Goal: Communication & Community: Ask a question

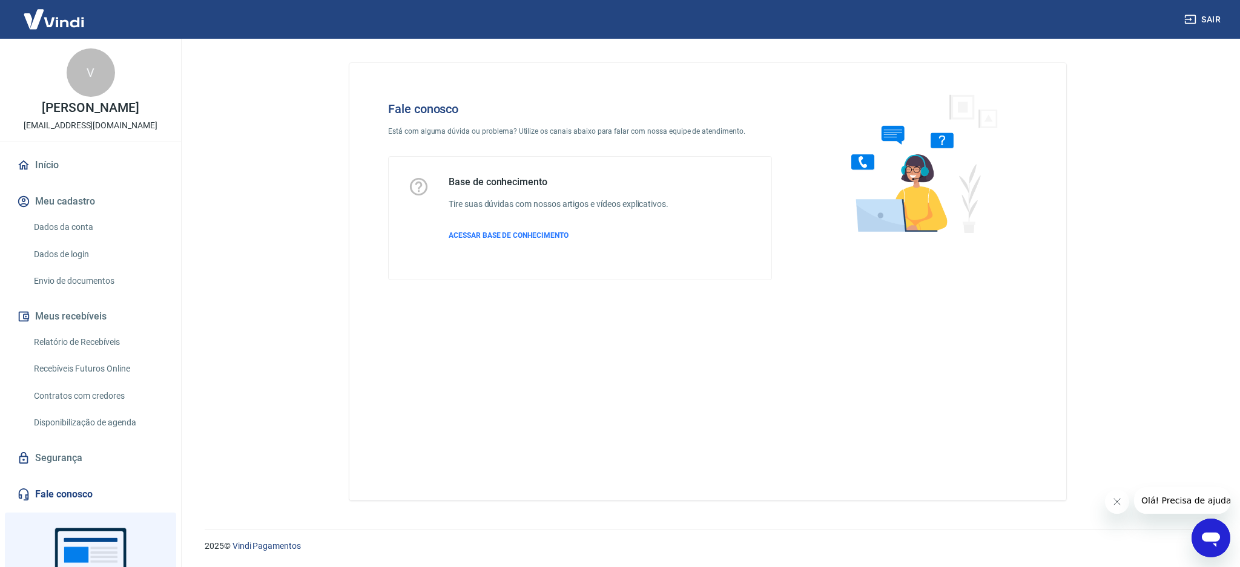
scroll to position [85, 0]
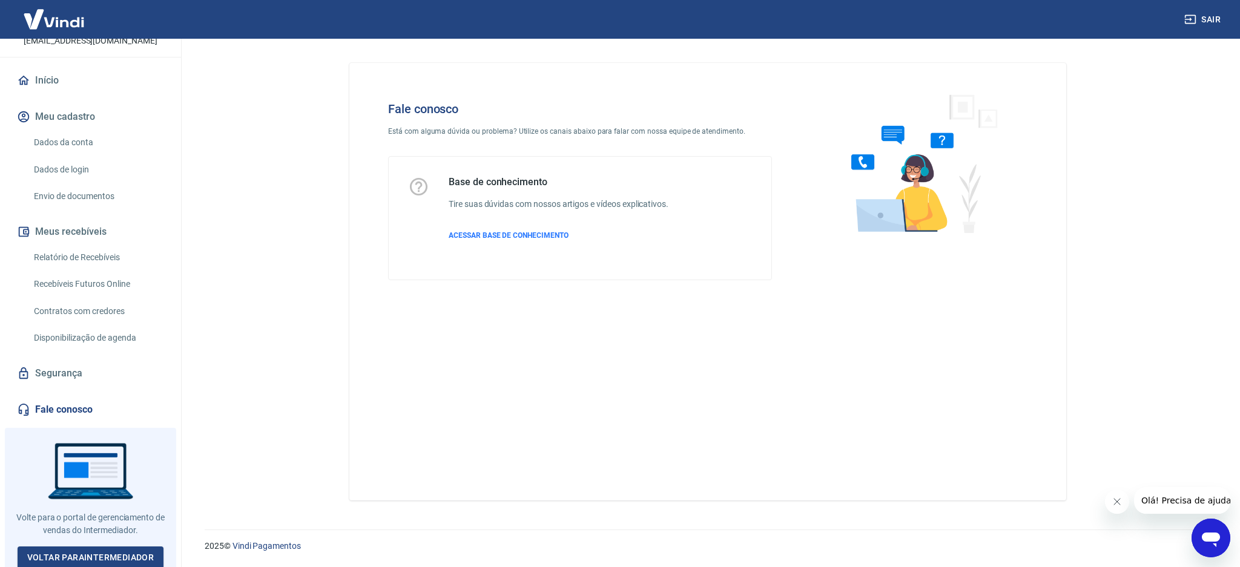
click at [1212, 538] on icon "Abrir janela de mensagens" at bounding box center [1211, 540] width 18 height 15
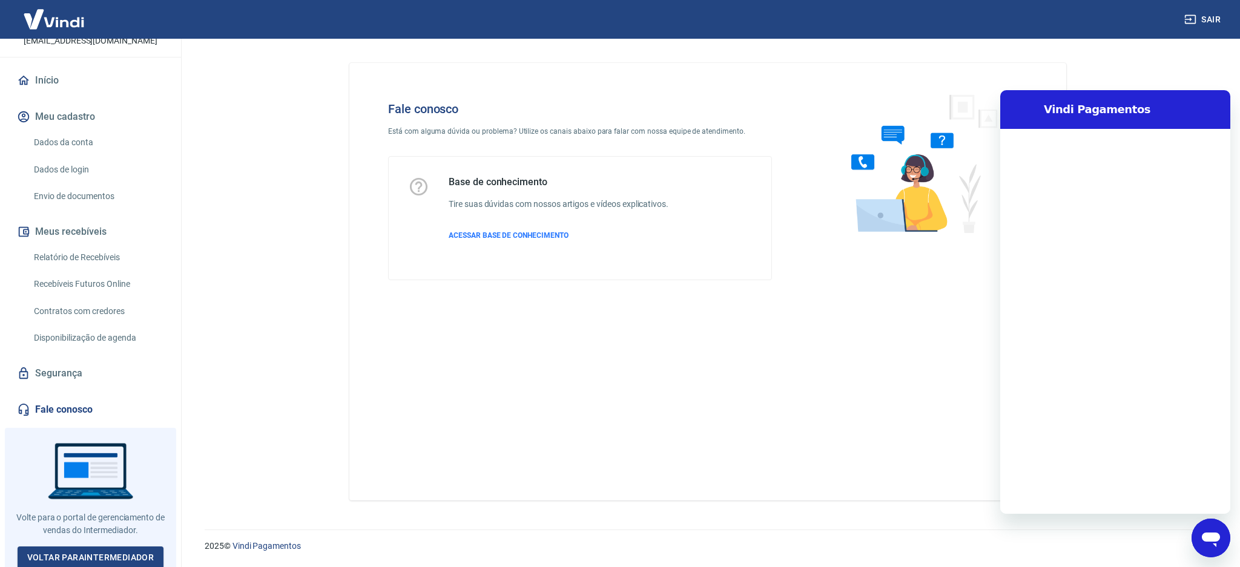
scroll to position [0, 0]
click at [1132, 493] on textarea at bounding box center [1130, 495] width 186 height 24
type textarea "A"
type textarea "x"
type textarea "Ab"
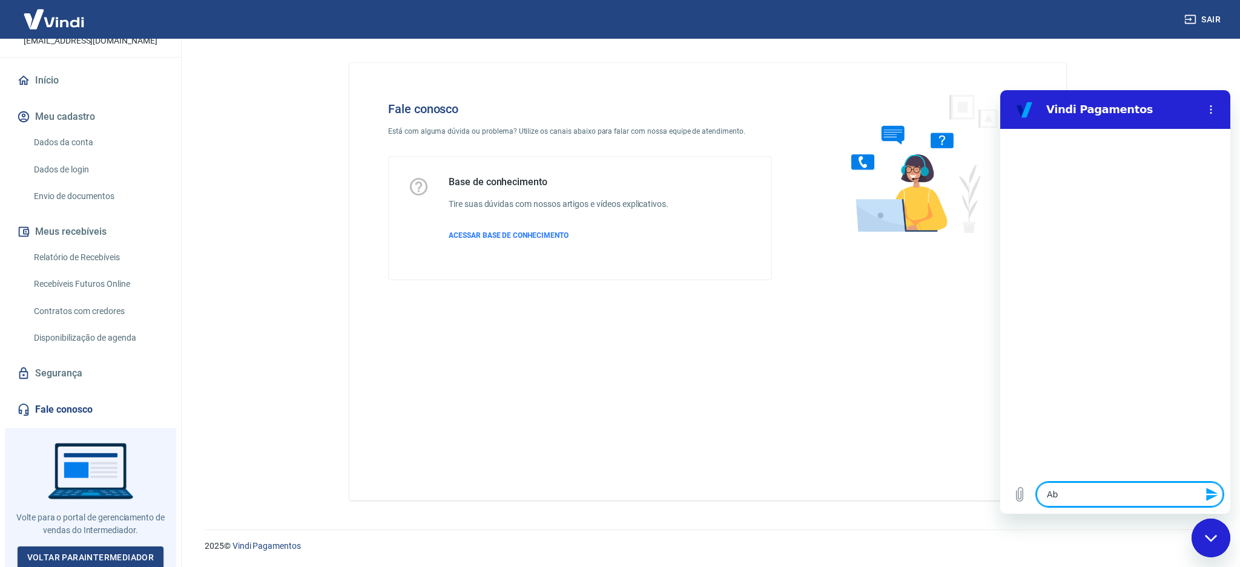
type textarea "x"
type textarea "Abr"
type textarea "x"
type textarea "Abri"
type textarea "x"
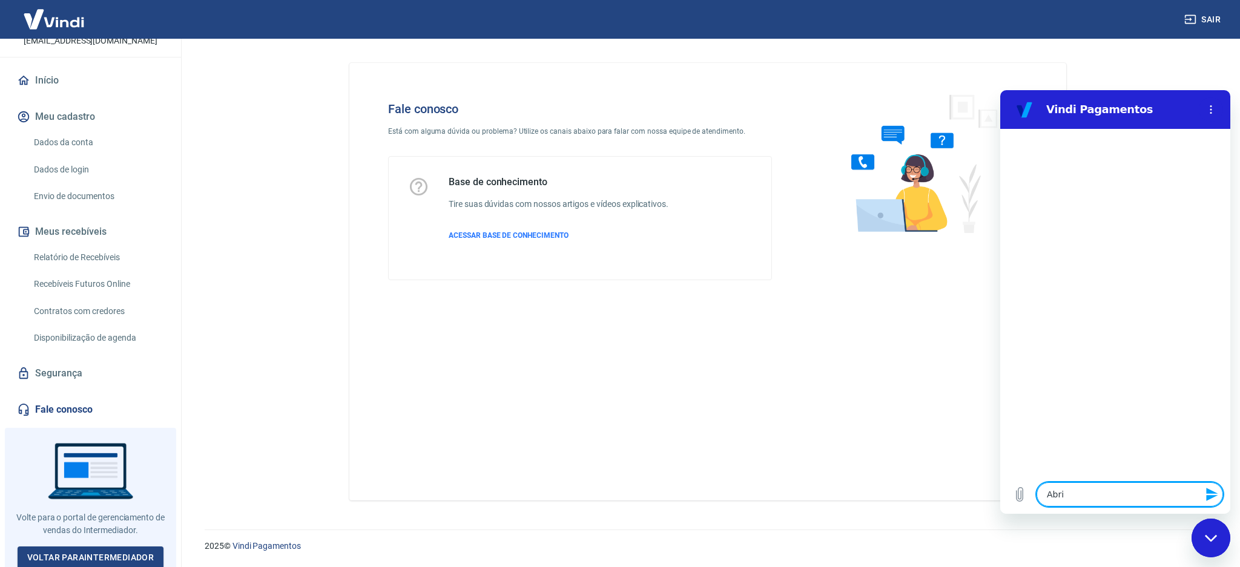
type textarea "Abrir"
type textarea "x"
type textarea "Abrir"
type textarea "x"
type textarea "Abrir u"
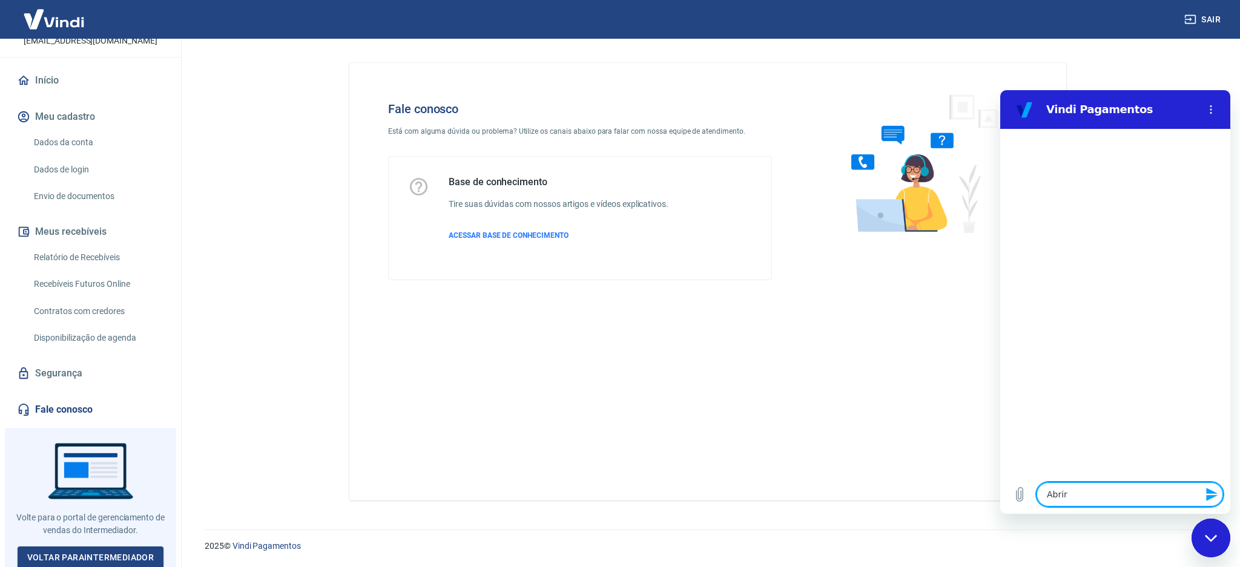
type textarea "x"
type textarea "Abrir um"
type textarea "x"
type textarea "Abrir um"
type textarea "x"
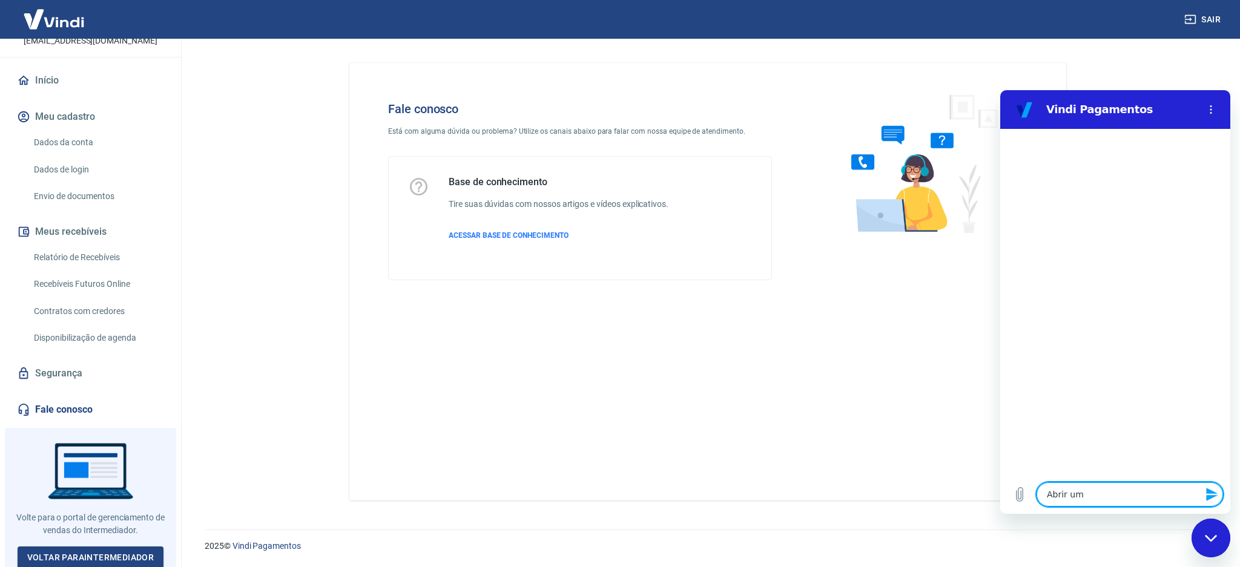
type textarea "Abrir um c"
type textarea "x"
type textarea "Abrir um ch"
type textarea "x"
type textarea "Abrir um cha"
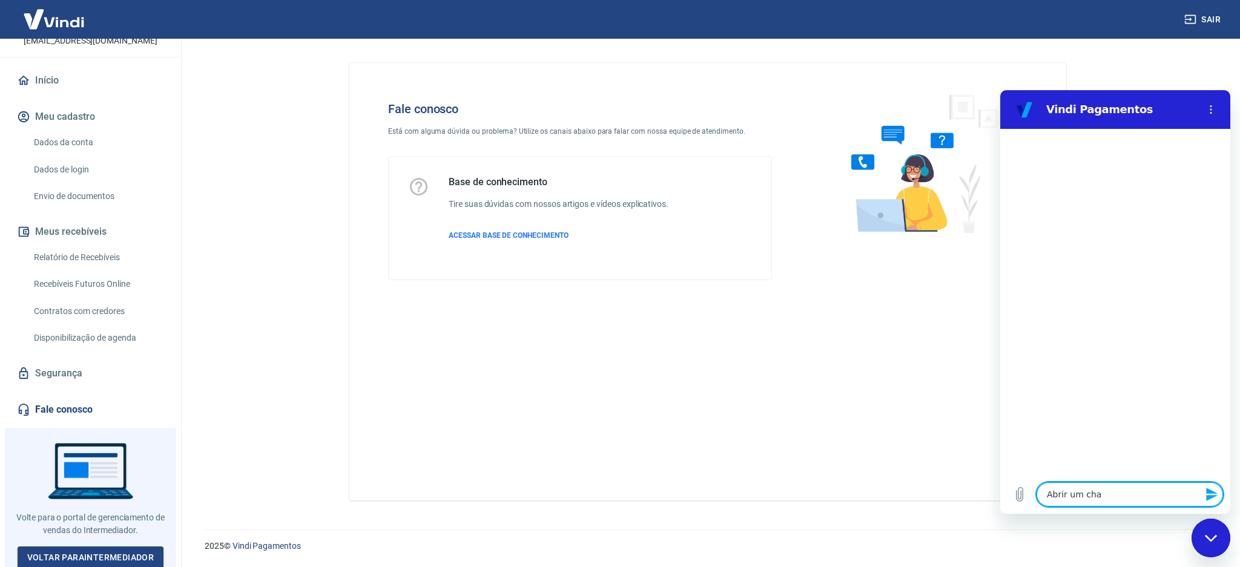
type textarea "x"
type textarea "Abrir um cham"
type textarea "x"
type textarea "Abrir um chama"
type textarea "x"
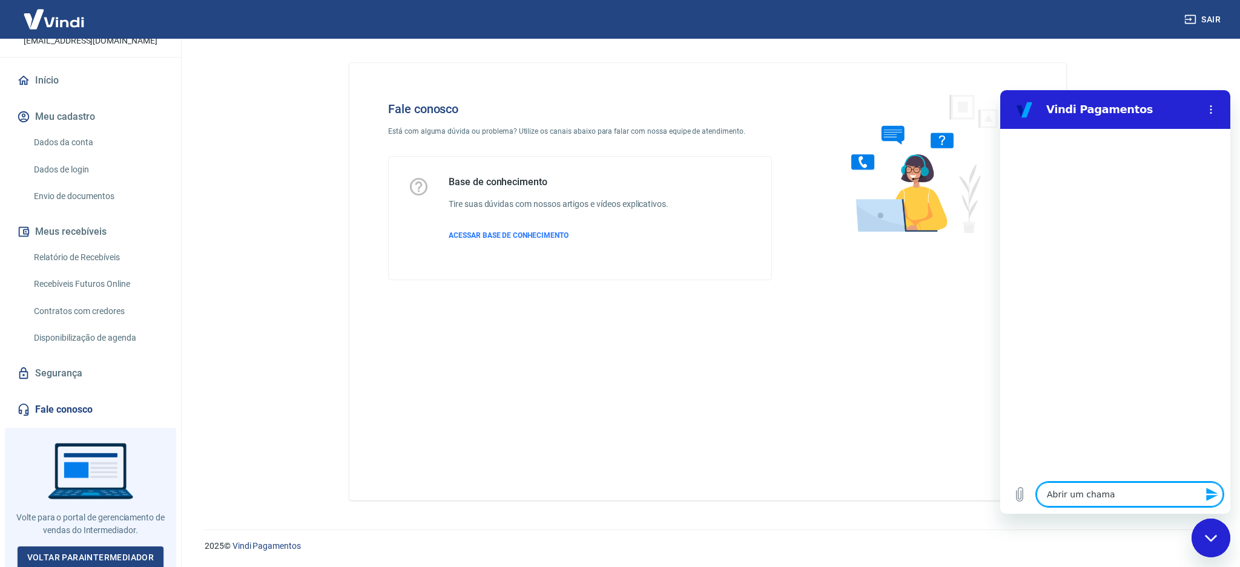
type textarea "Abrir um chamad"
type textarea "x"
type textarea "Abrir um chamado"
type textarea "x"
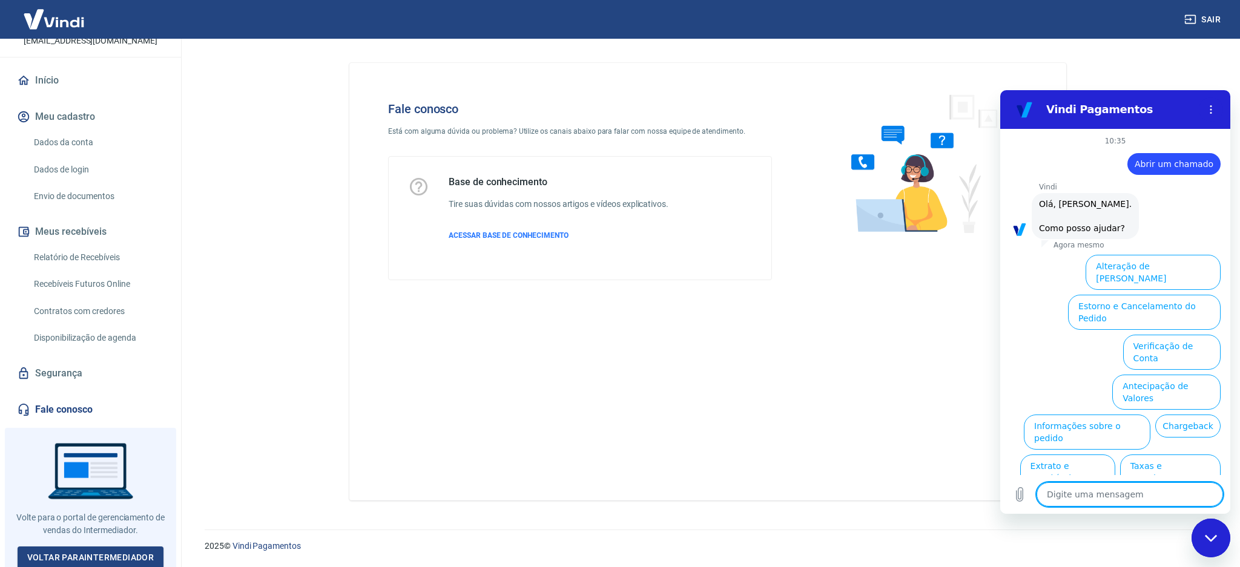
scroll to position [29, 0]
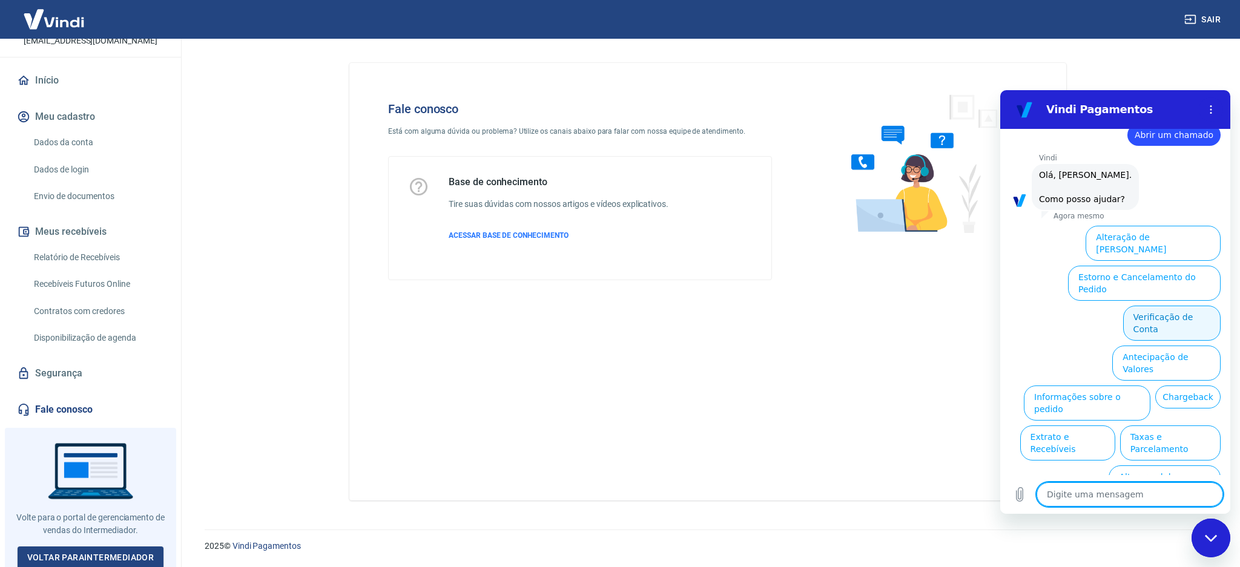
click at [1166, 306] on button "Verificação de Conta" at bounding box center [1171, 323] width 97 height 35
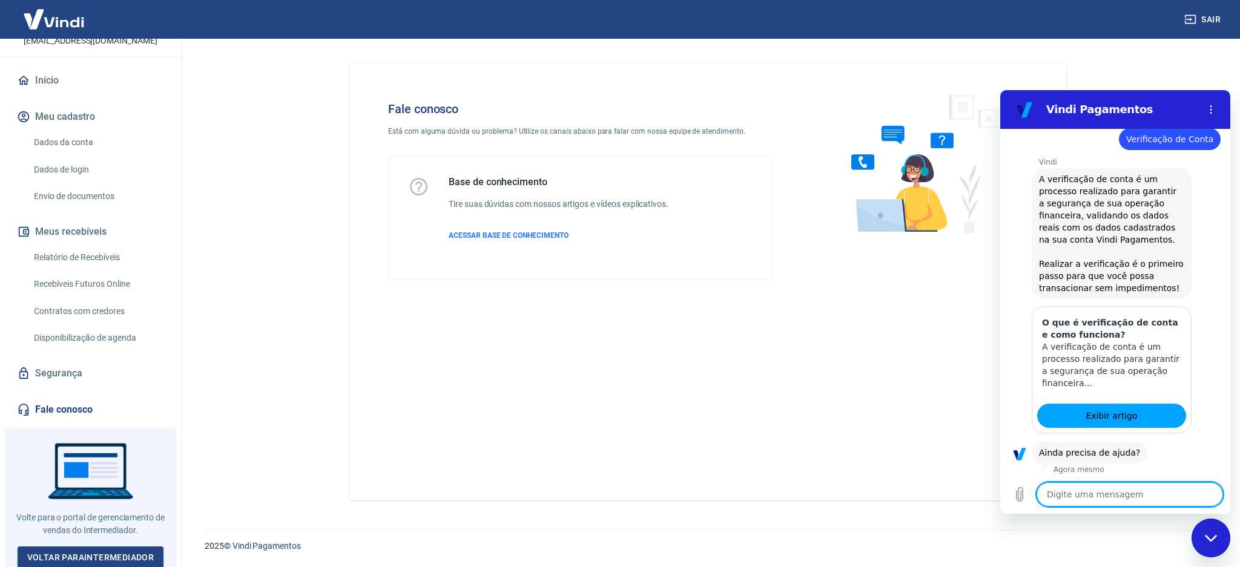
scroll to position [148, 0]
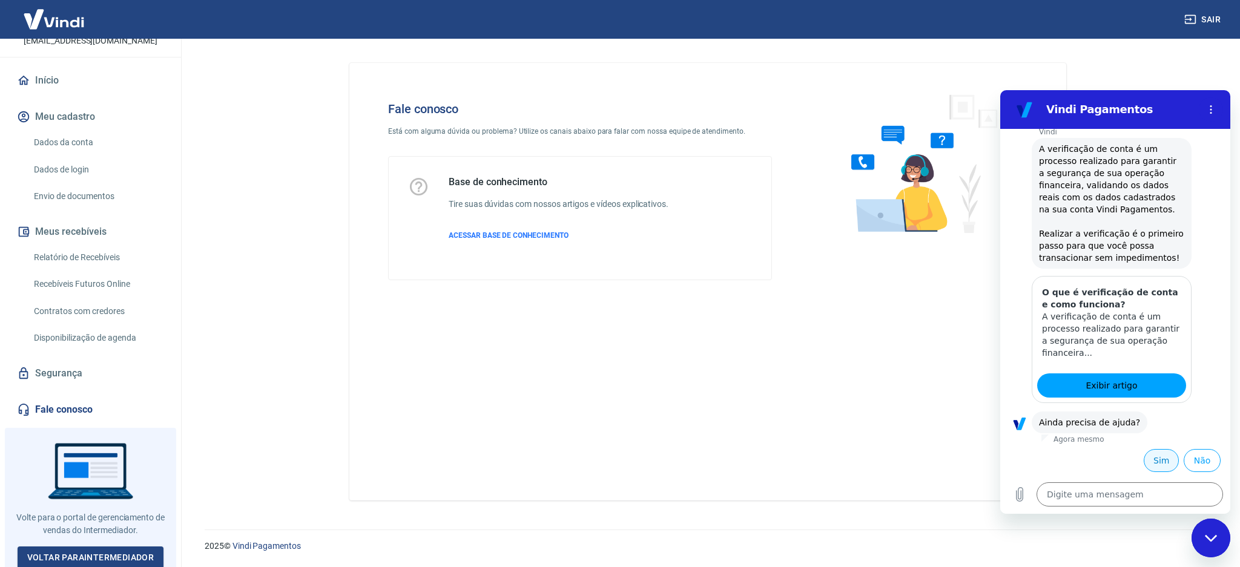
click at [1146, 466] on button "Sim" at bounding box center [1161, 460] width 35 height 23
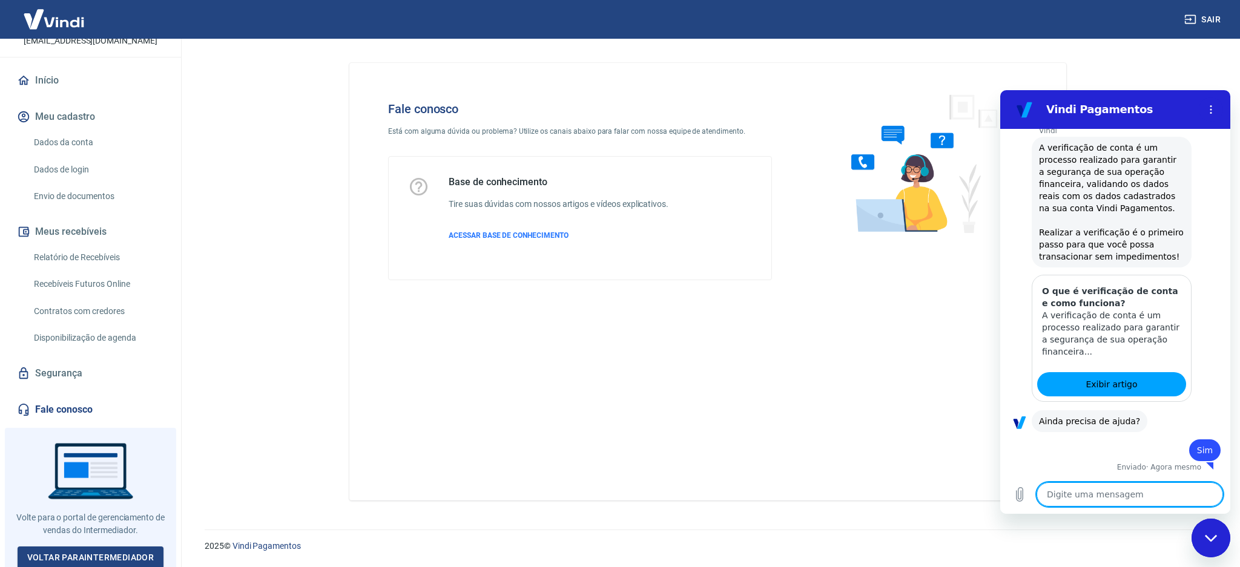
type textarea "x"
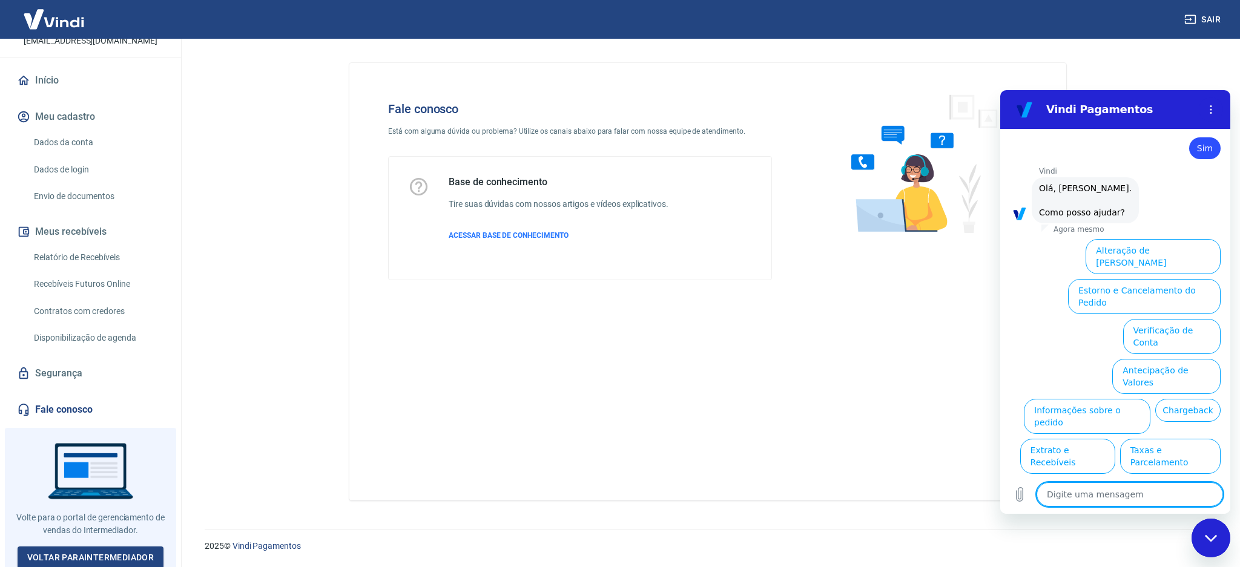
scroll to position [466, 0]
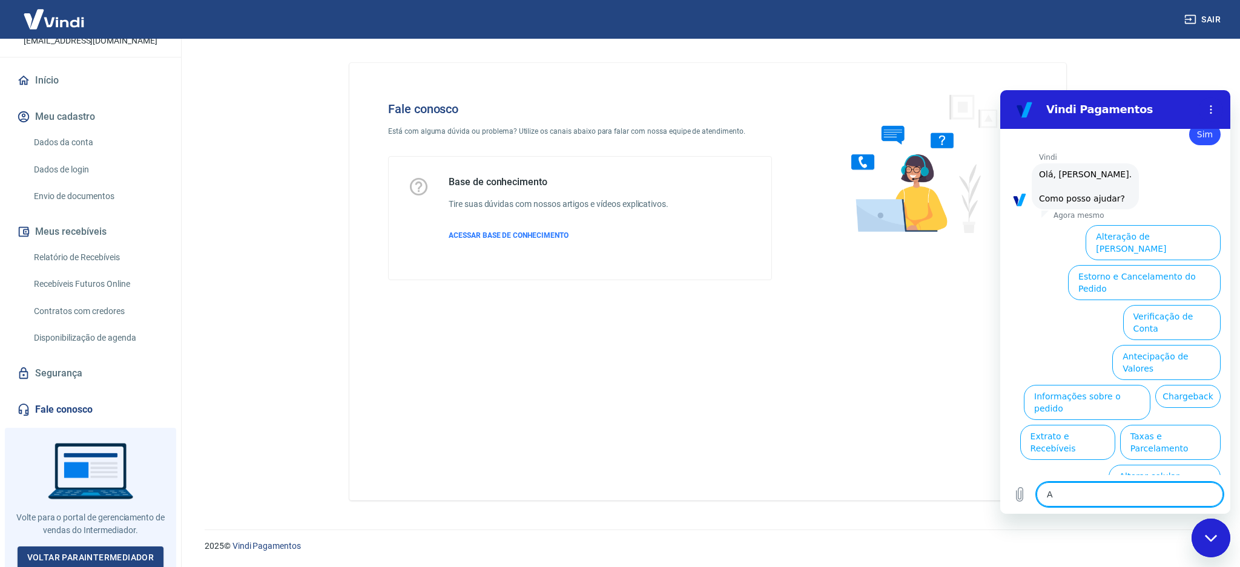
type textarea "AB"
type textarea "x"
type textarea "ABr"
type textarea "x"
type textarea "ABri"
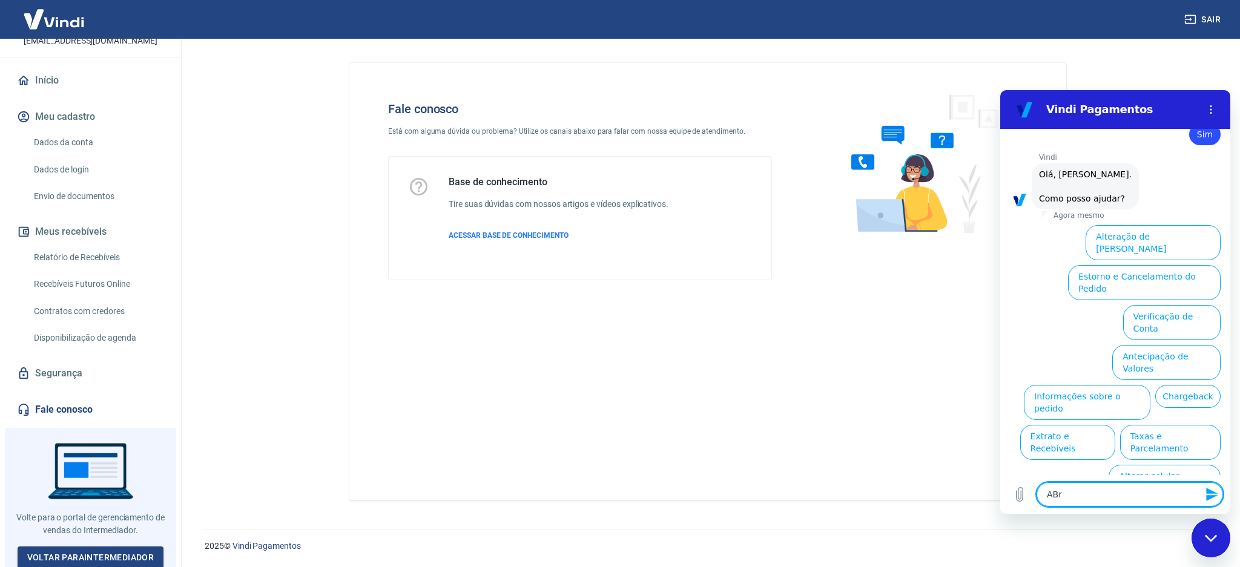
type textarea "x"
type textarea "ABr"
type textarea "x"
type textarea "AB"
type textarea "x"
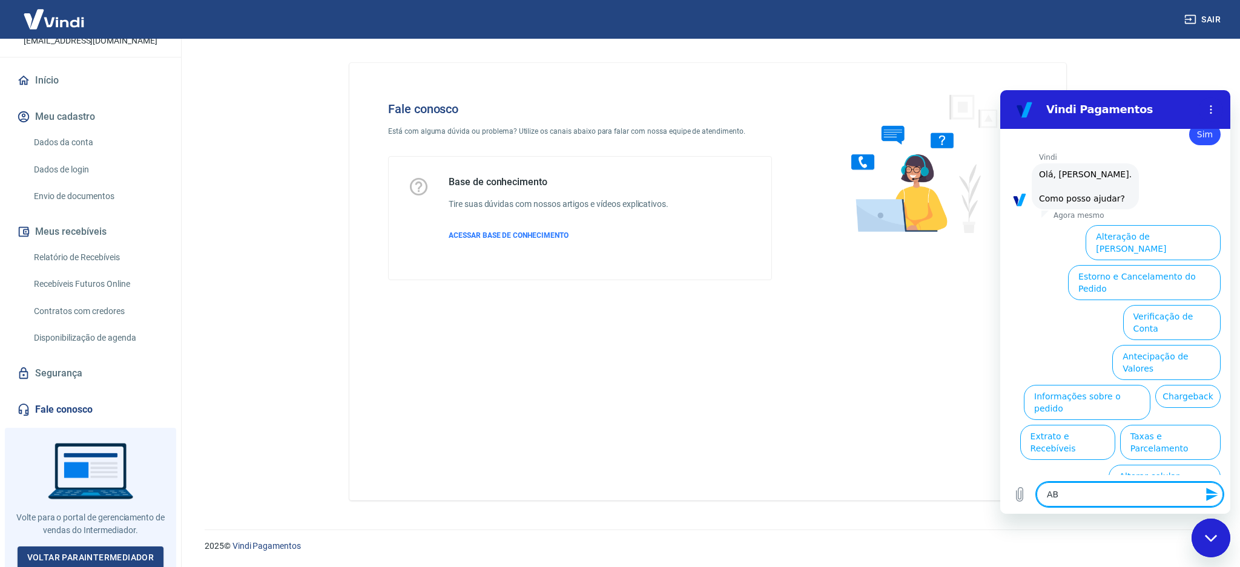
type textarea "A"
type textarea "x"
type textarea "Ab"
type textarea "x"
type textarea "Abr"
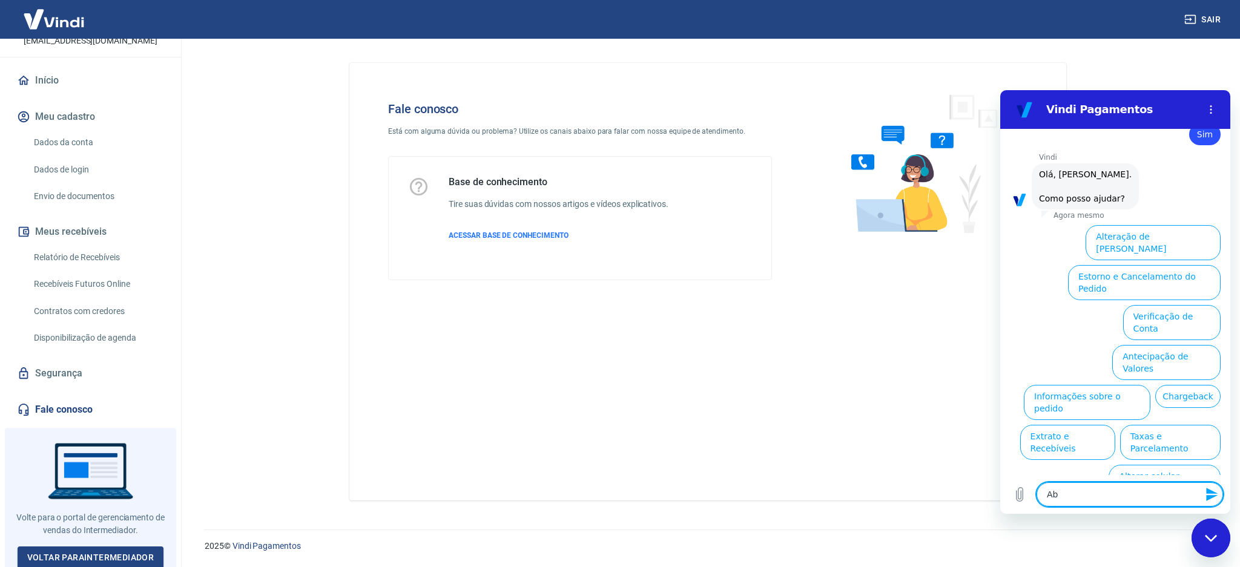
type textarea "x"
type textarea "Abri"
type textarea "x"
type textarea "Abrir"
type textarea "x"
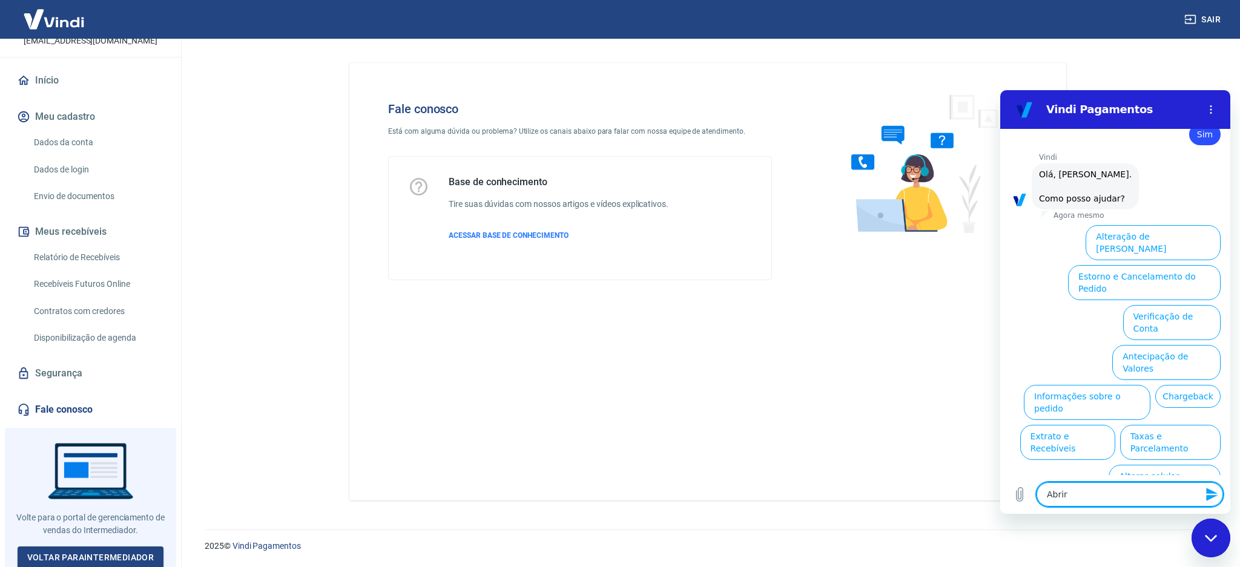
type textarea "Abrir"
type textarea "x"
type textarea "Abrir c"
type textarea "x"
type textarea "Abrir ch"
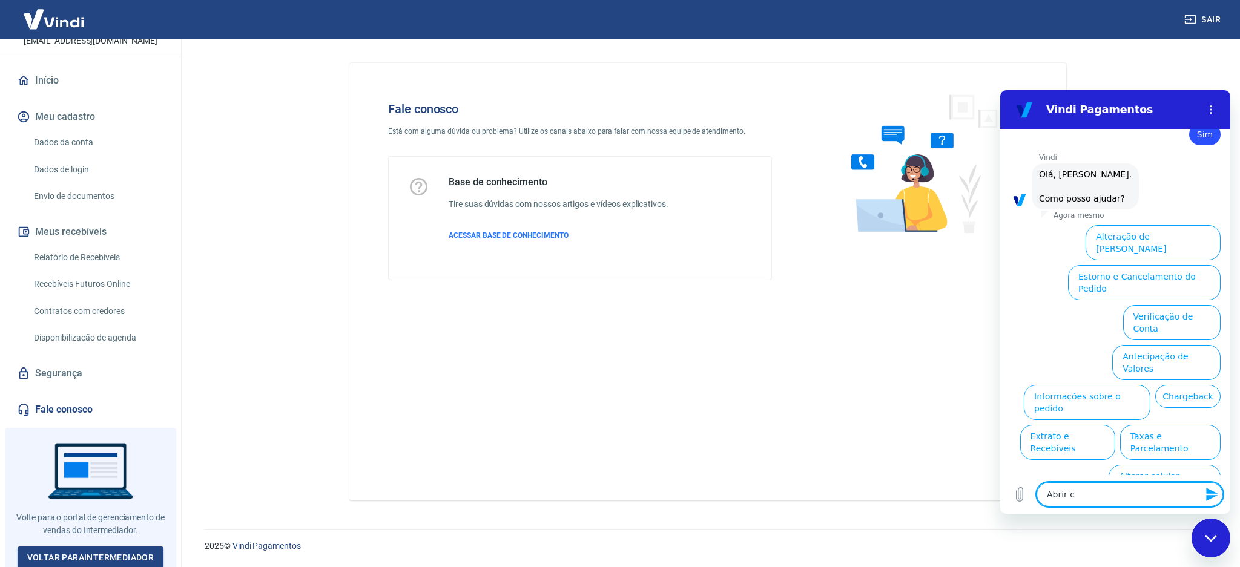
type textarea "x"
type textarea "Abrir cha"
type textarea "x"
type textarea "Abrir cham"
type textarea "x"
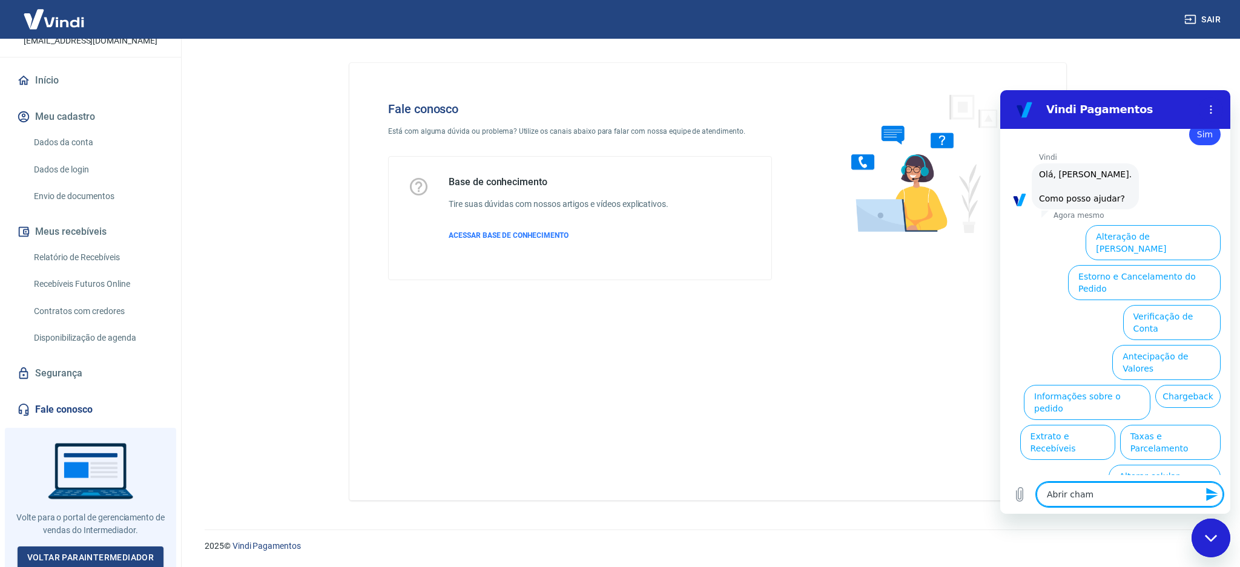
type textarea "Abrir chama"
type textarea "x"
type textarea "Abrir chamad"
type textarea "x"
type textarea "Abrir chamado"
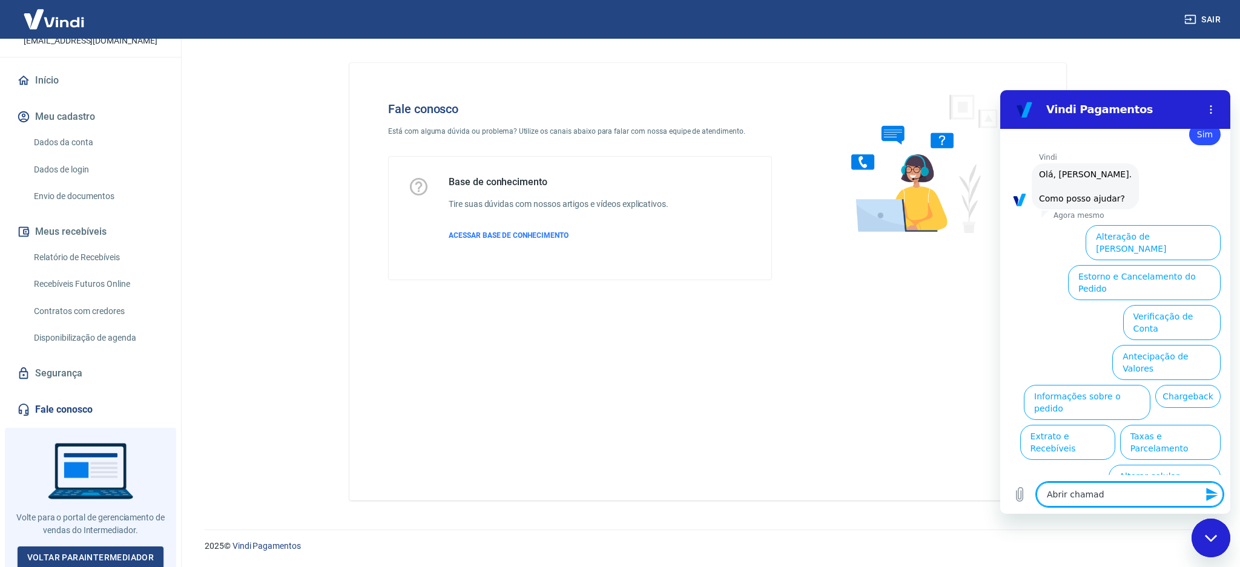
type textarea "x"
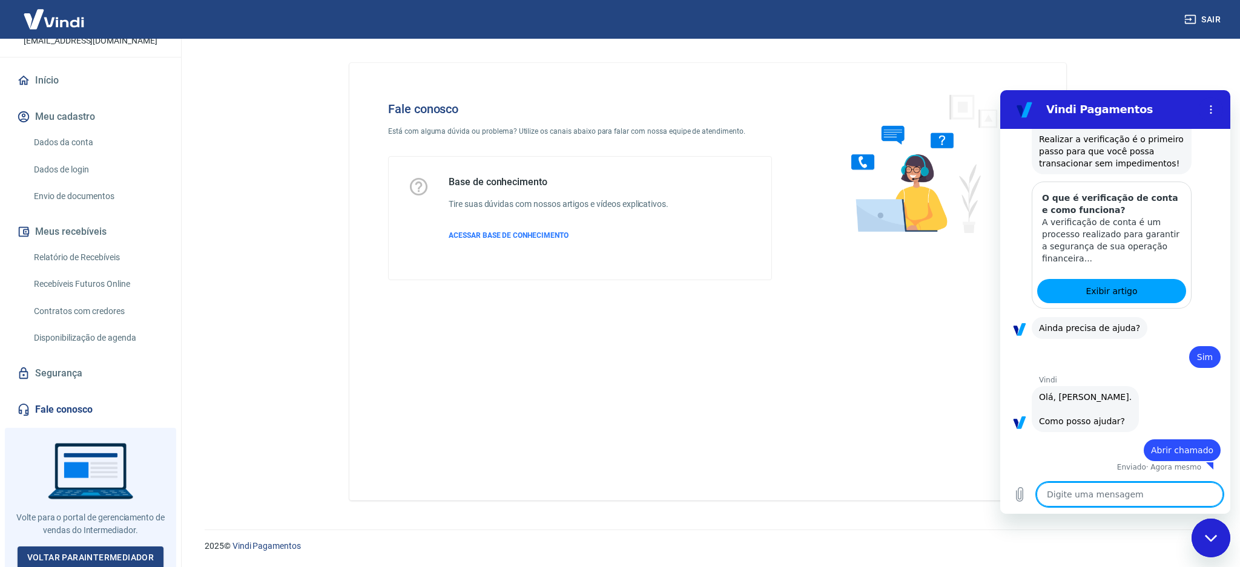
type textarea "x"
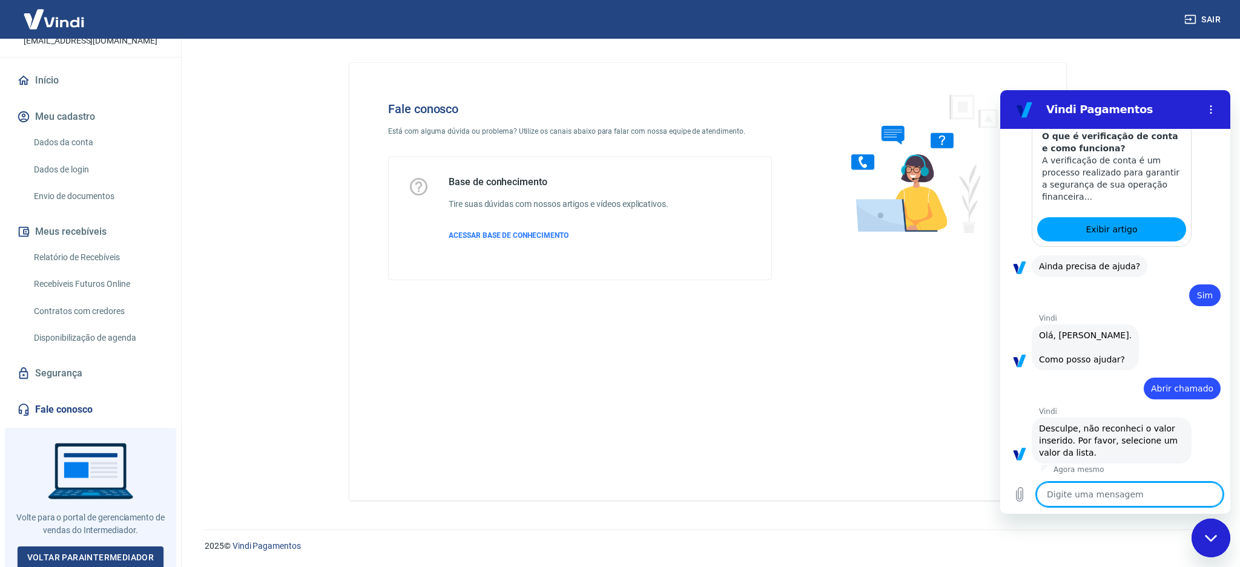
scroll to position [307, 0]
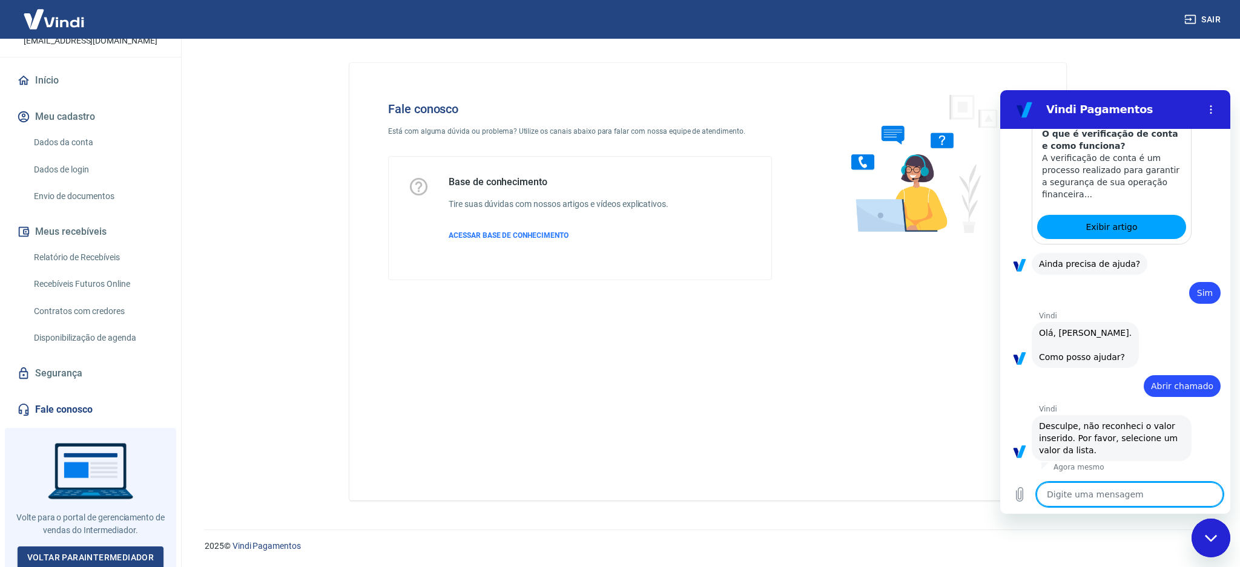
type textarea "C"
type textarea "x"
type textarea "Ch"
type textarea "x"
type textarea "Cha"
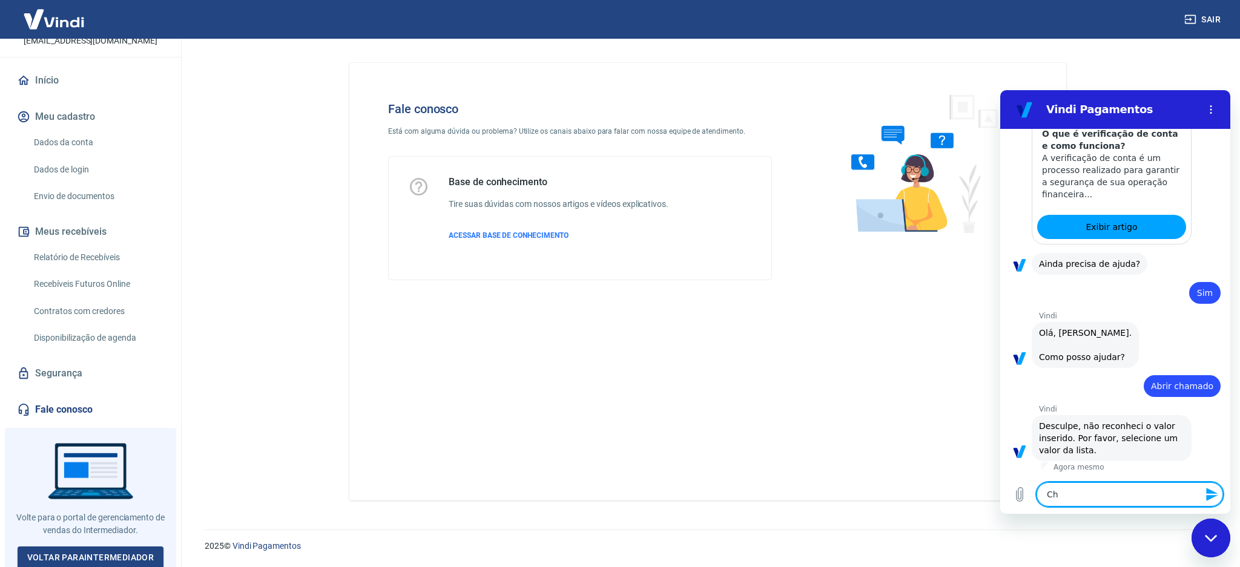
type textarea "x"
type textarea "Cham"
type textarea "x"
type textarea "Chama"
type textarea "x"
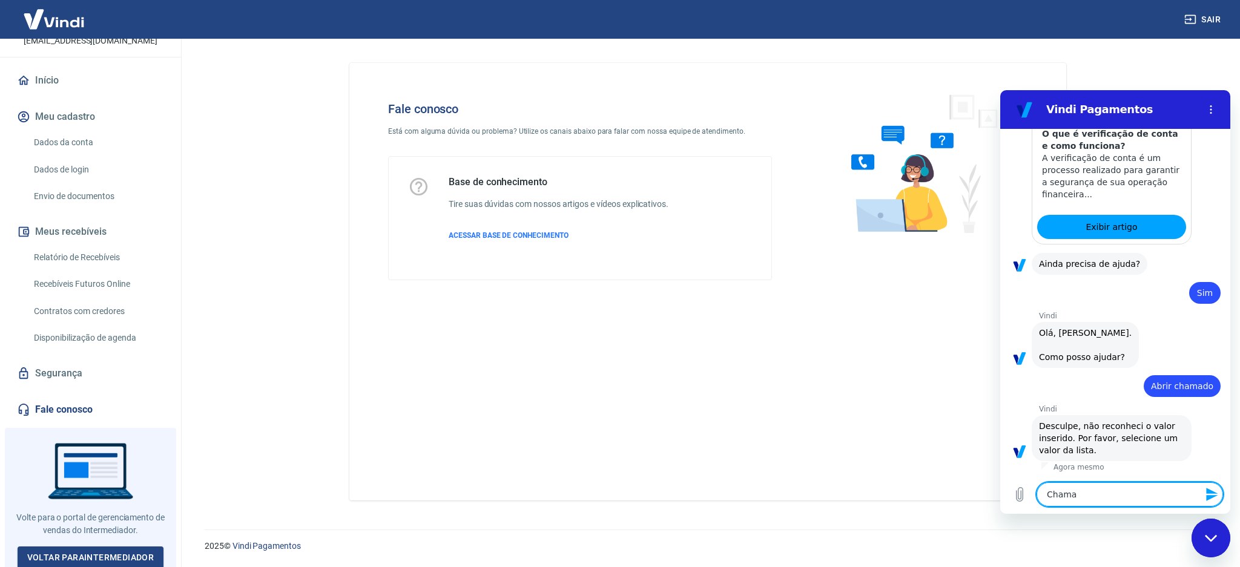
type textarea "Chamad"
type textarea "x"
type textarea "Chamado"
type textarea "x"
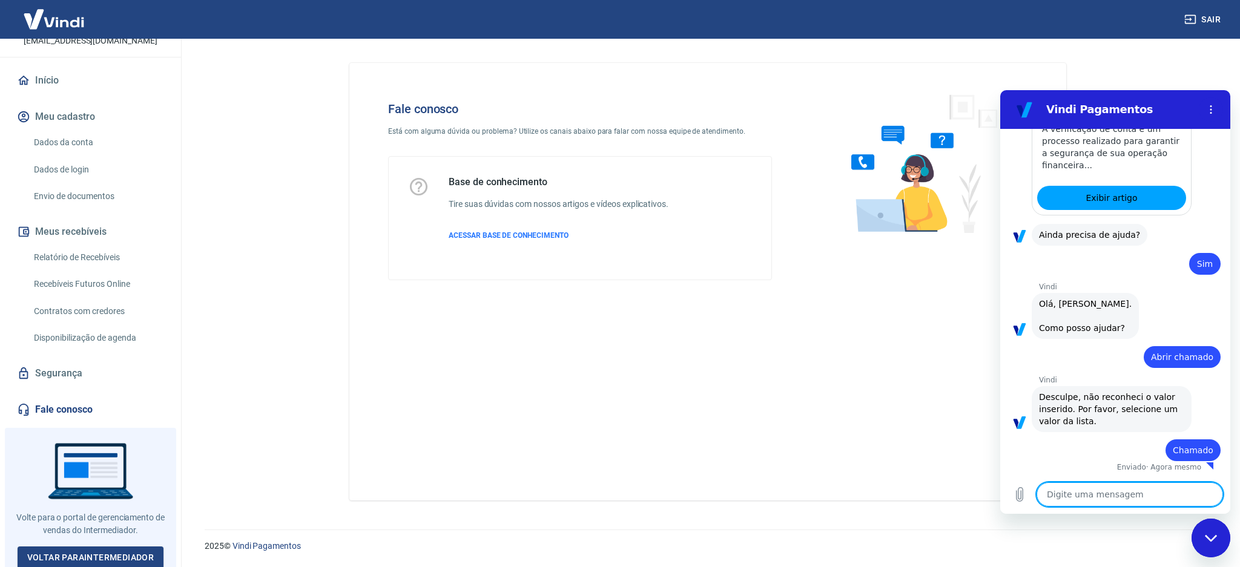
type textarea "x"
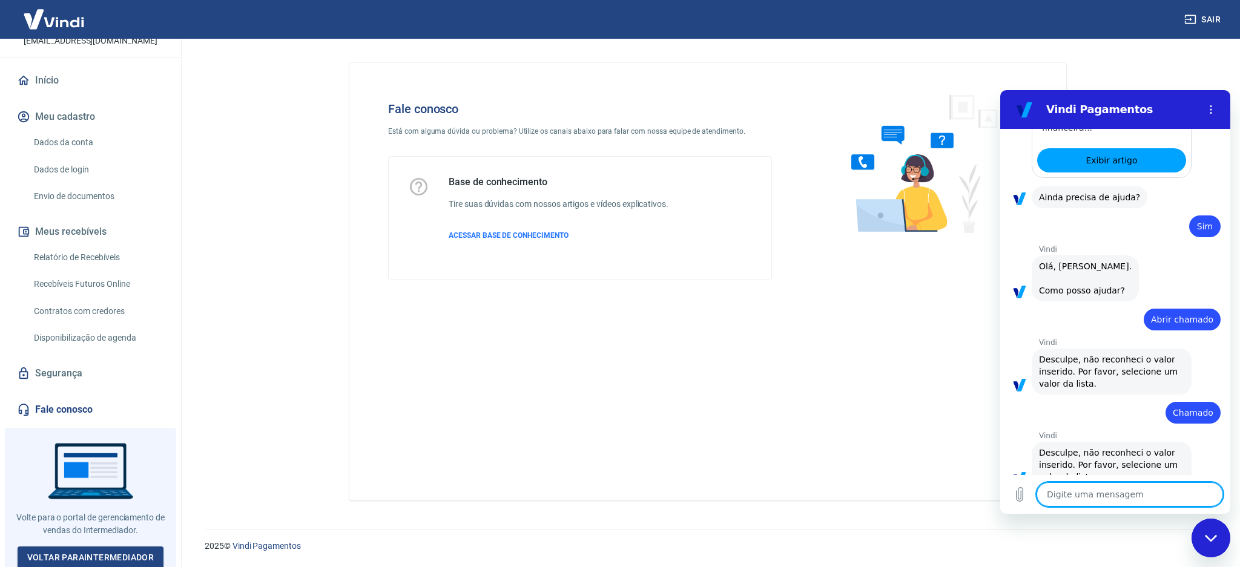
scroll to position [400, 0]
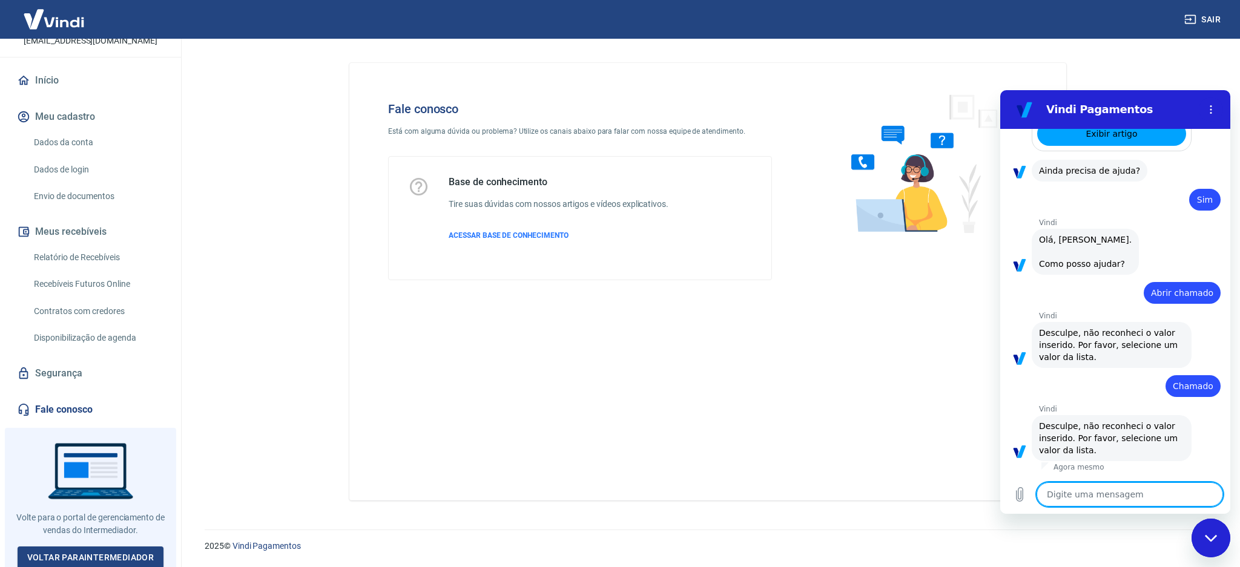
type textarea "A"
type textarea "x"
type textarea "Aj"
type textarea "x"
type textarea "Aju"
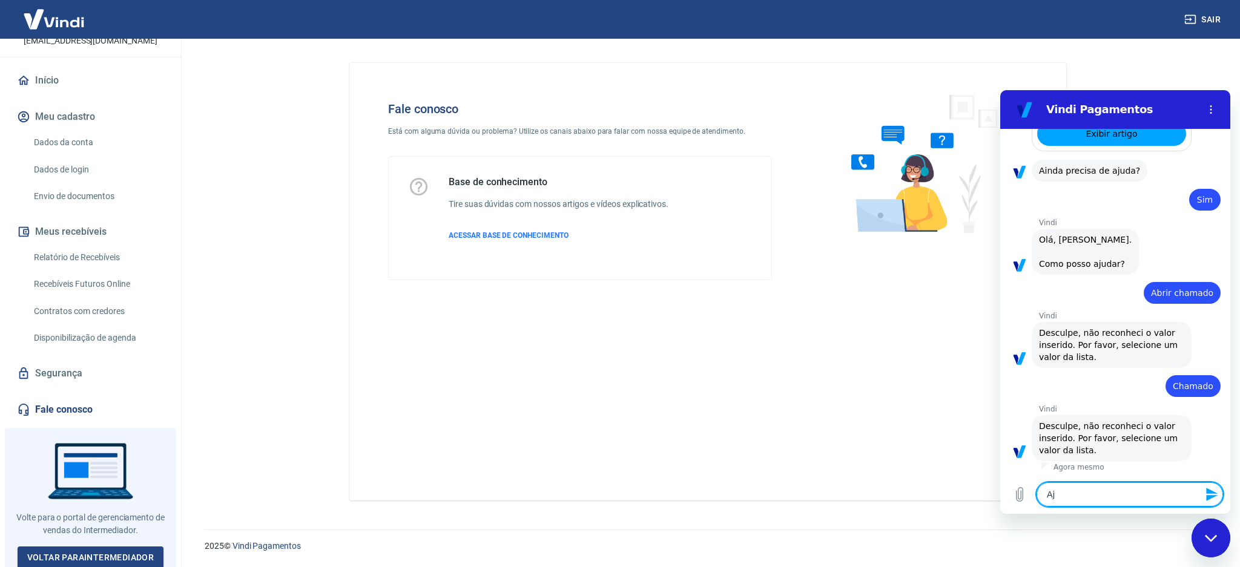
type textarea "x"
type textarea "Ajud"
type textarea "x"
type textarea "Ajuda"
type textarea "x"
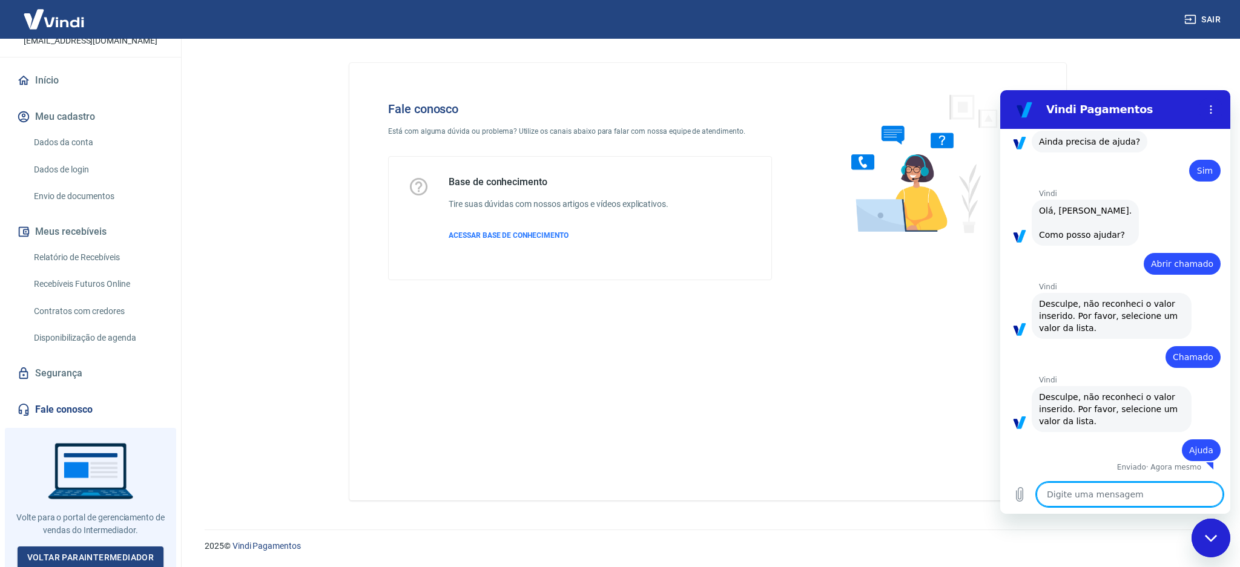
type textarea "x"
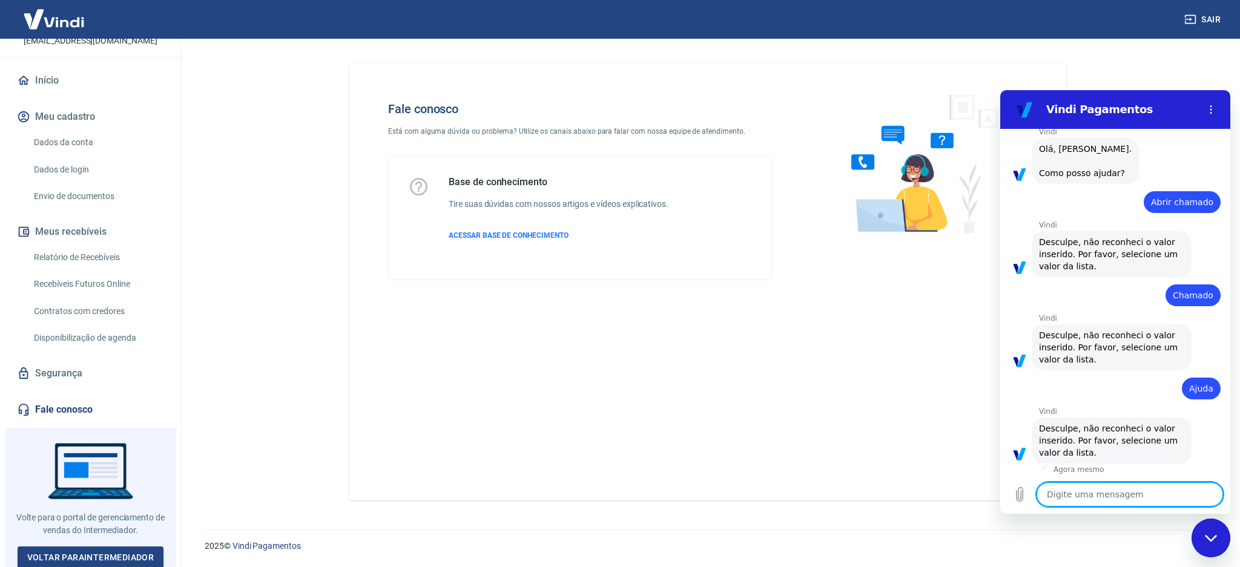
scroll to position [493, 0]
type textarea "v"
type textarea "x"
type textarea "va"
type textarea "x"
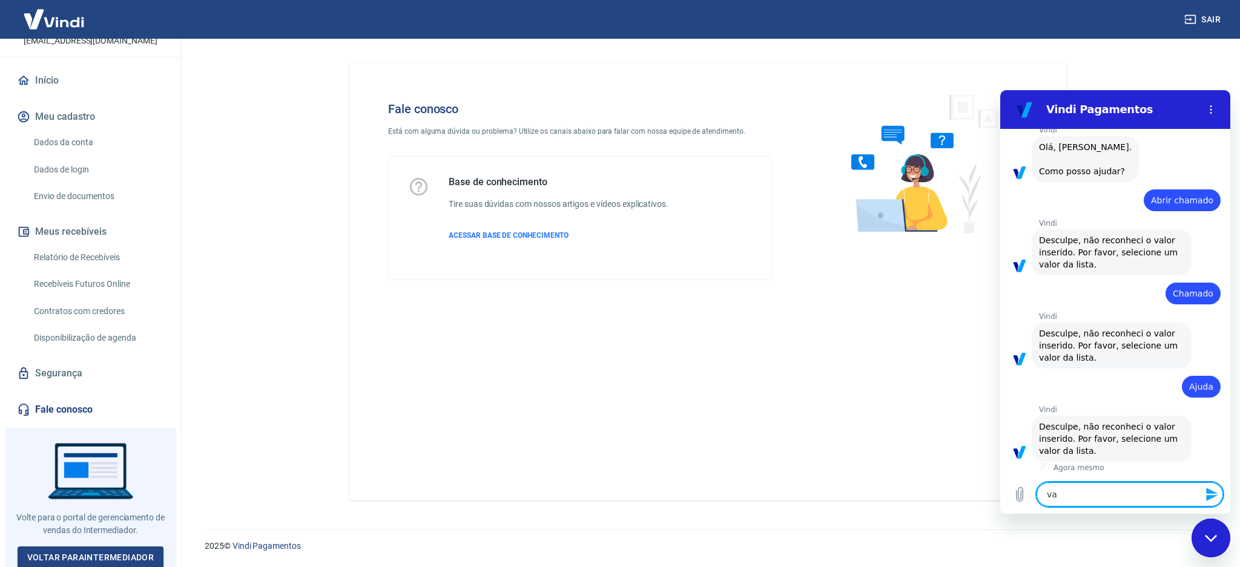
type textarea "v"
type textarea "x"
type textarea "M"
type textarea "x"
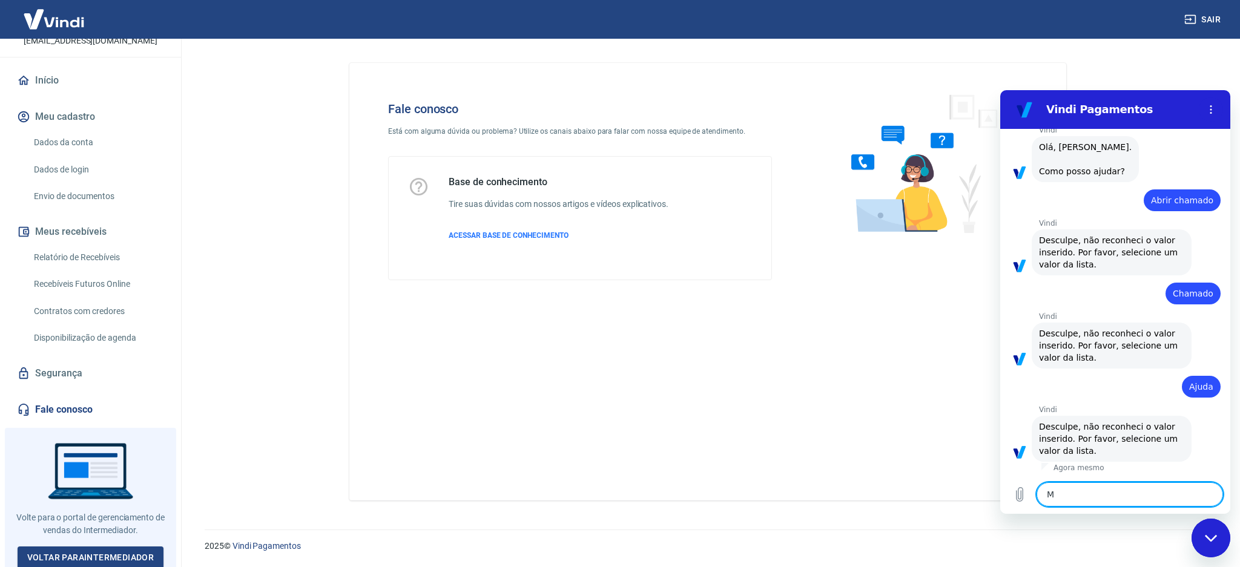
type textarea "Ma"
type textarea "x"
type textarea "Man"
type textarea "x"
type textarea "Mand"
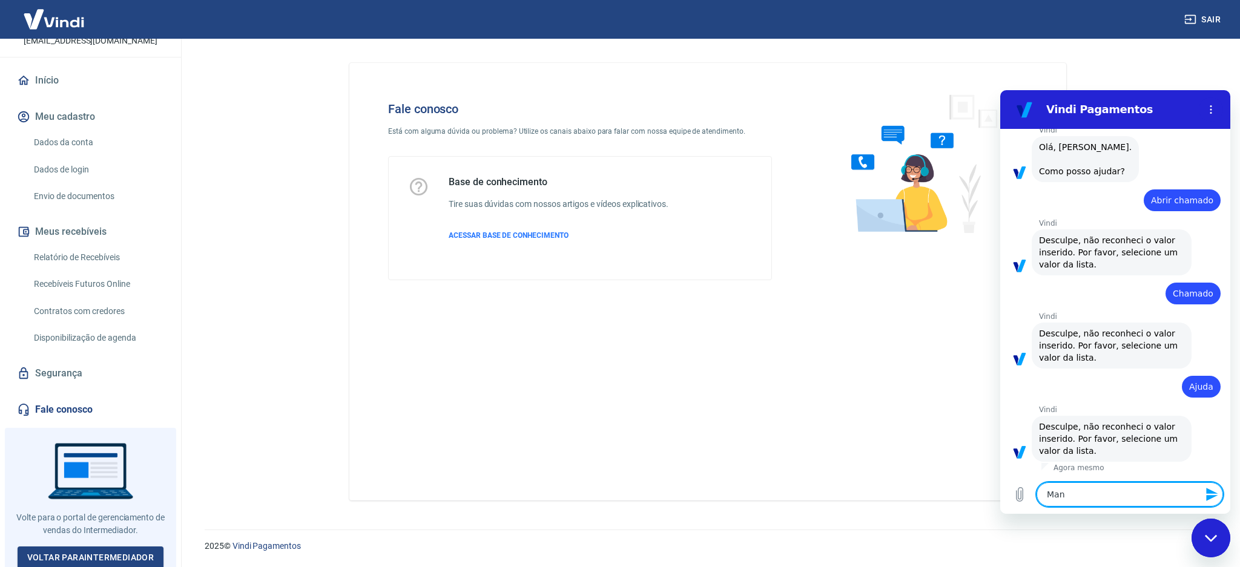
type textarea "x"
type textarea "Manda"
type textarea "x"
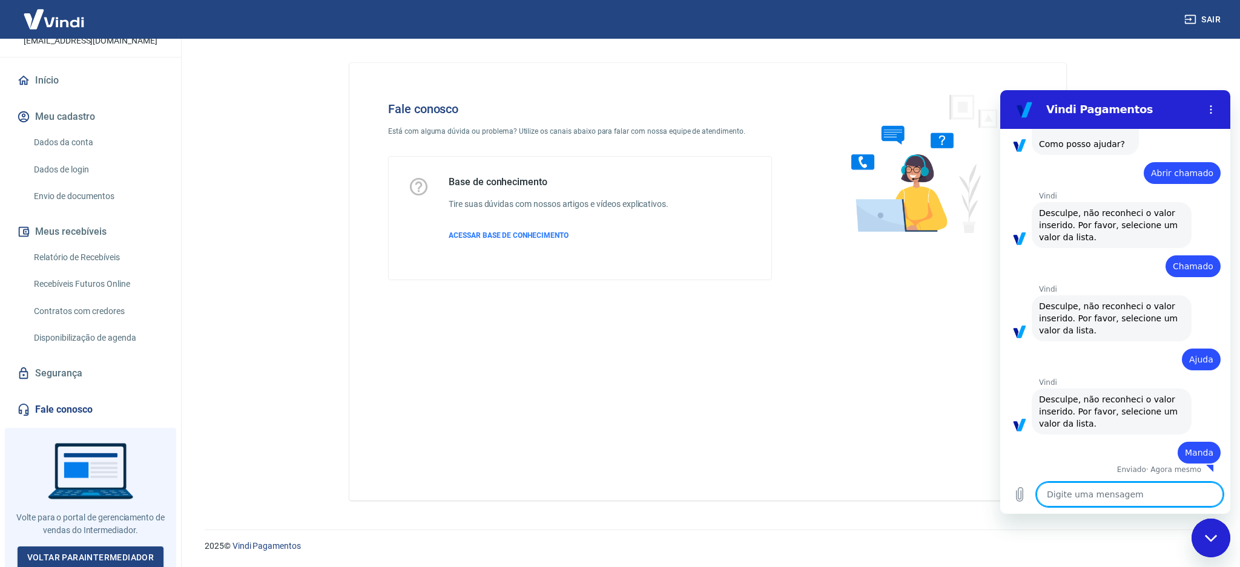
scroll to position [522, 0]
type textarea "x"
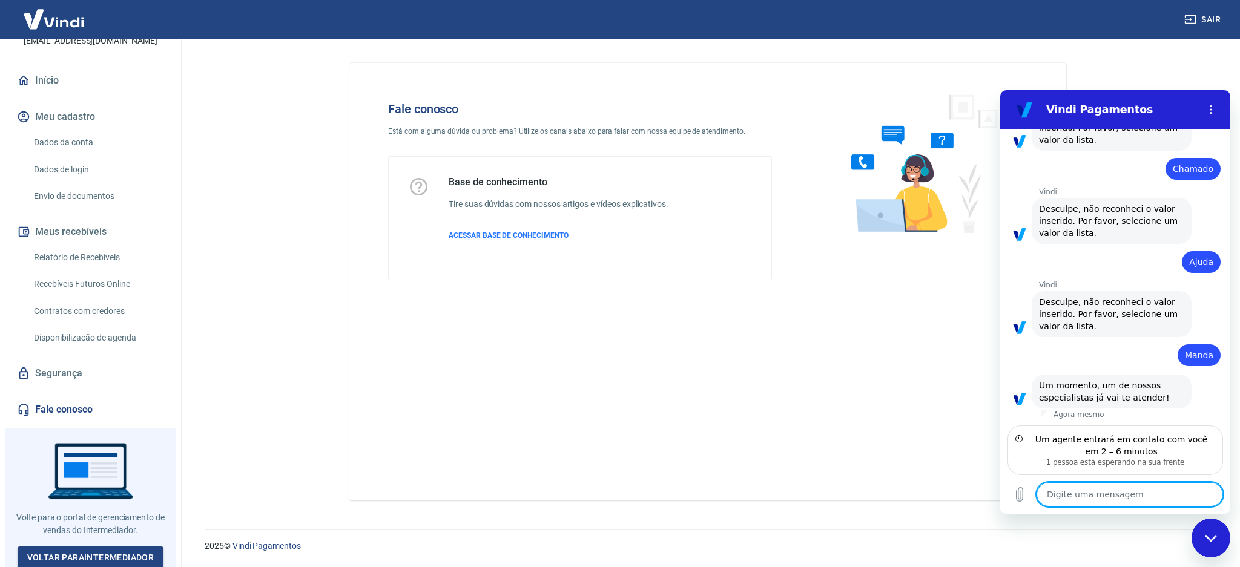
scroll to position [619, 0]
type textarea "o"
type textarea "x"
type textarea "ok"
type textarea "x"
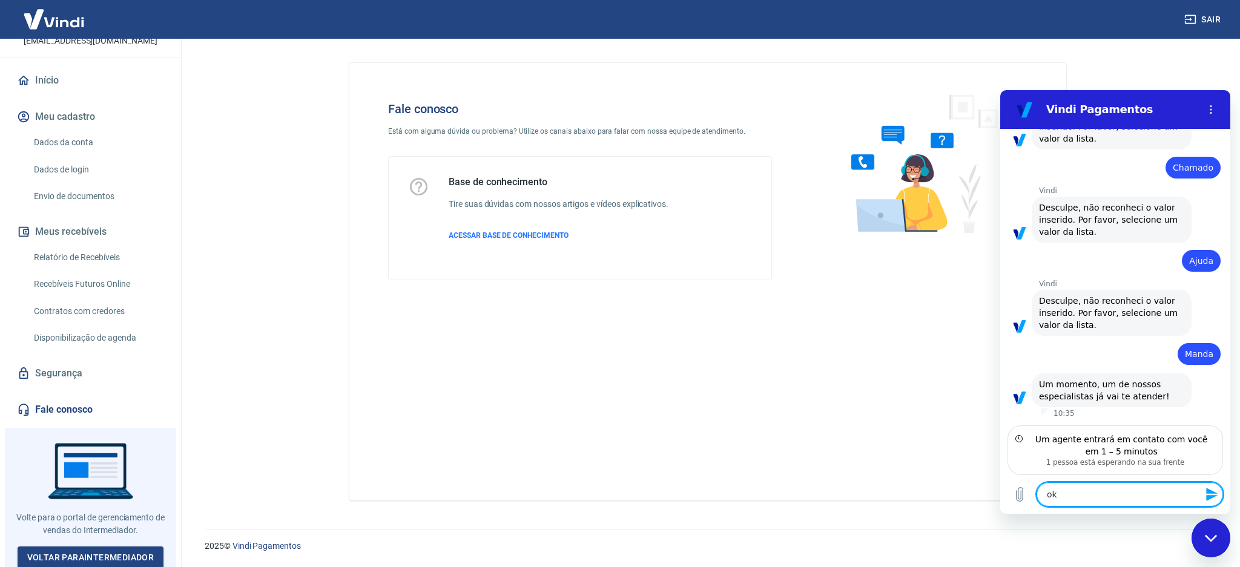
type textarea "ok7"
type textarea "x"
type textarea "ok"
type textarea "x"
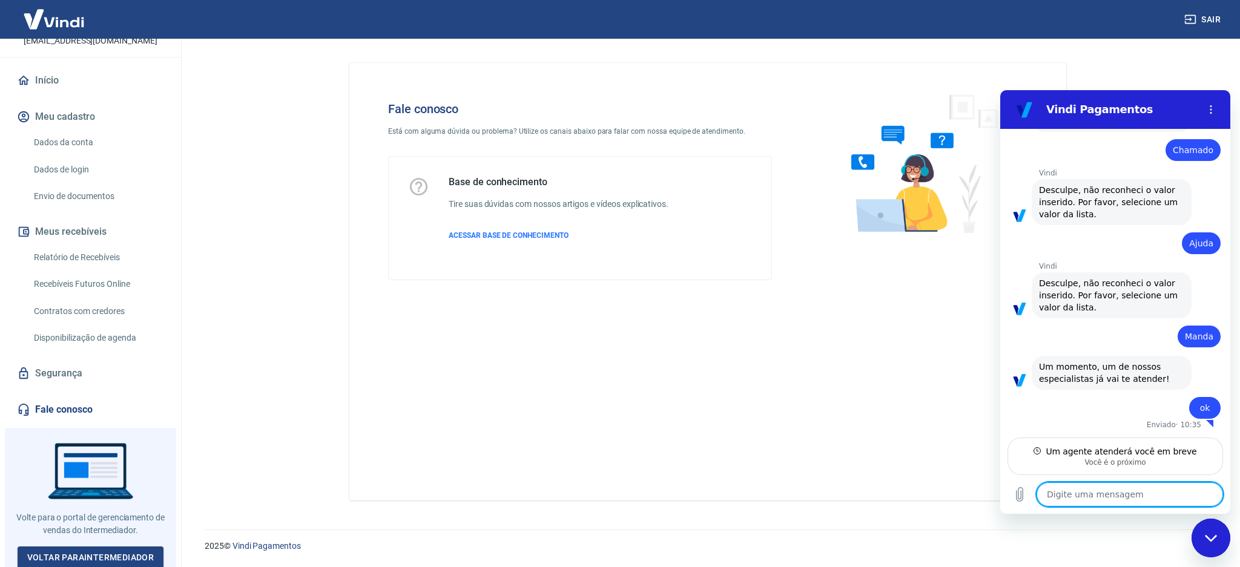
scroll to position [636, 0]
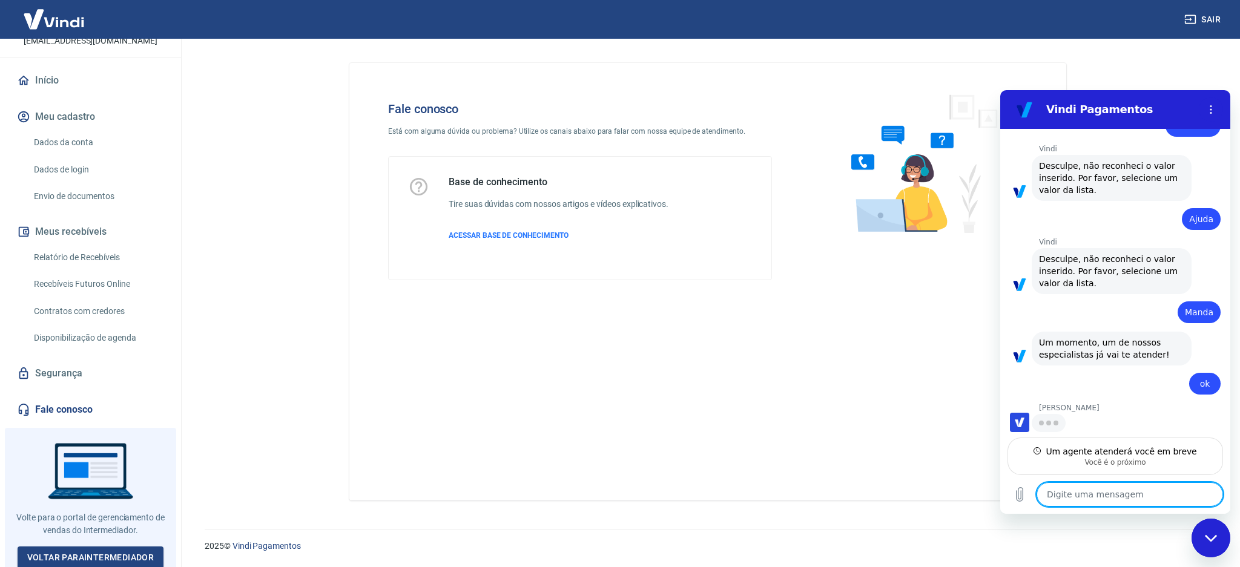
type textarea "x"
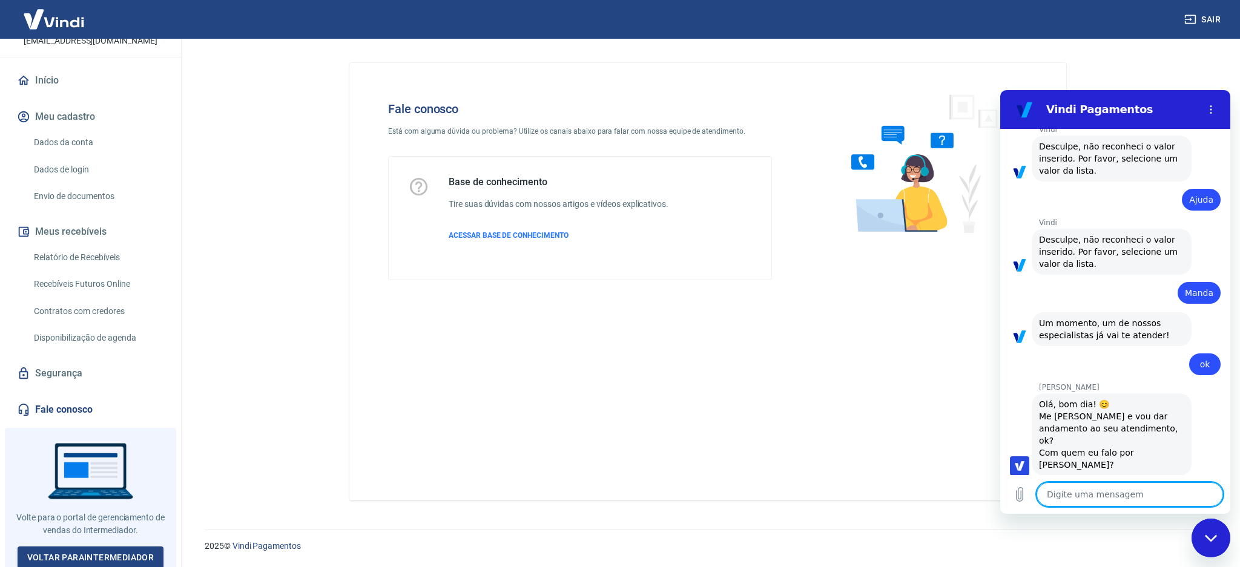
scroll to position [682, 0]
type textarea "B"
type textarea "x"
type textarea "Bo"
type textarea "x"
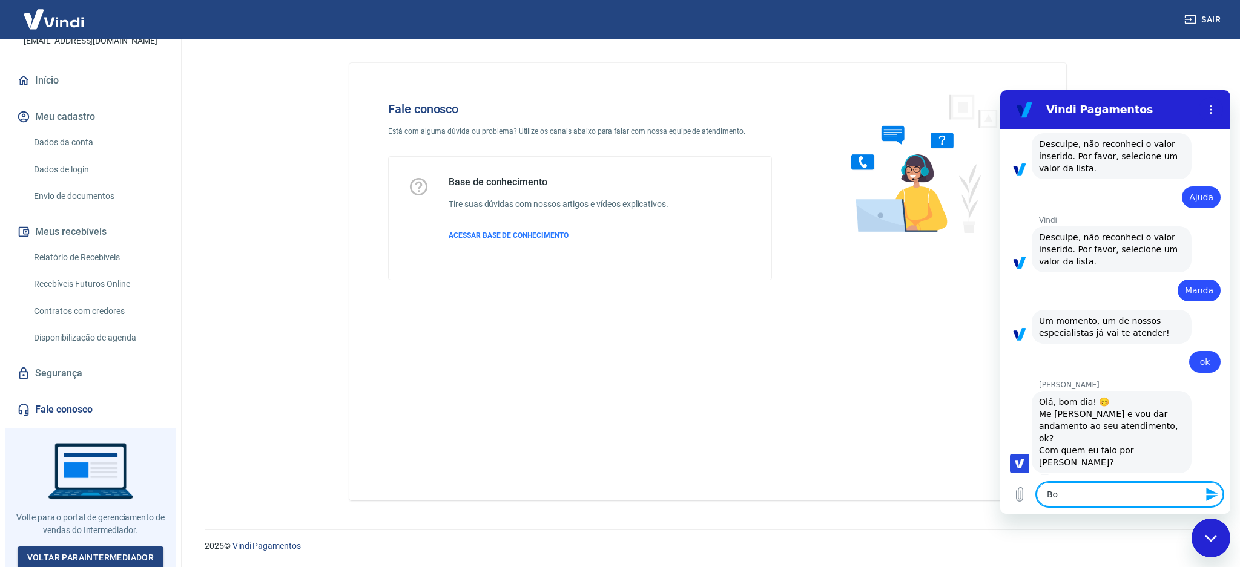
type textarea "Bom"
type textarea "x"
type textarea "Bom"
type textarea "x"
type textarea "Bom d"
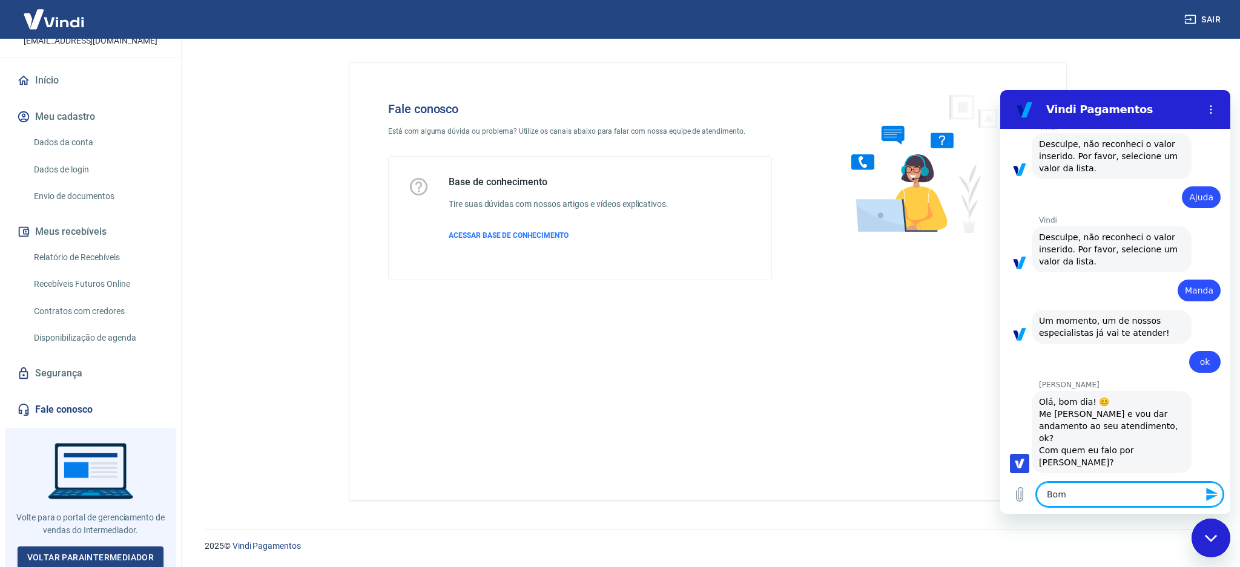
type textarea "x"
type textarea "Bom di"
type textarea "x"
type textarea "Bom dia"
type textarea "x"
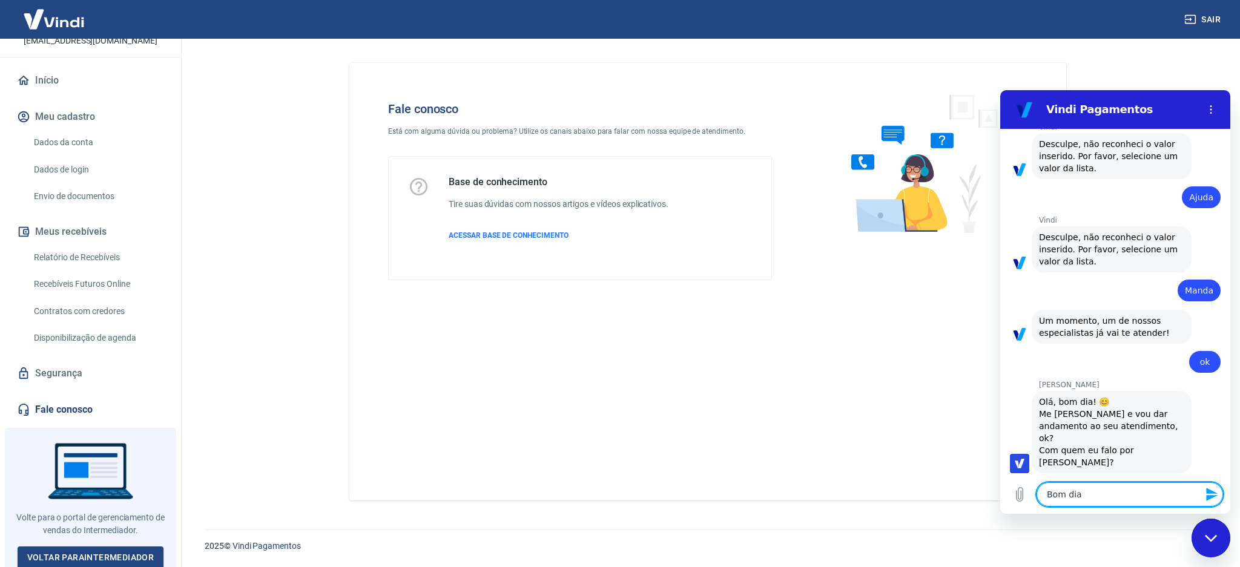
type textarea "Bom dia"
type textarea "x"
type textarea "Bom dia A"
type textarea "x"
type textarea "Bom dia An"
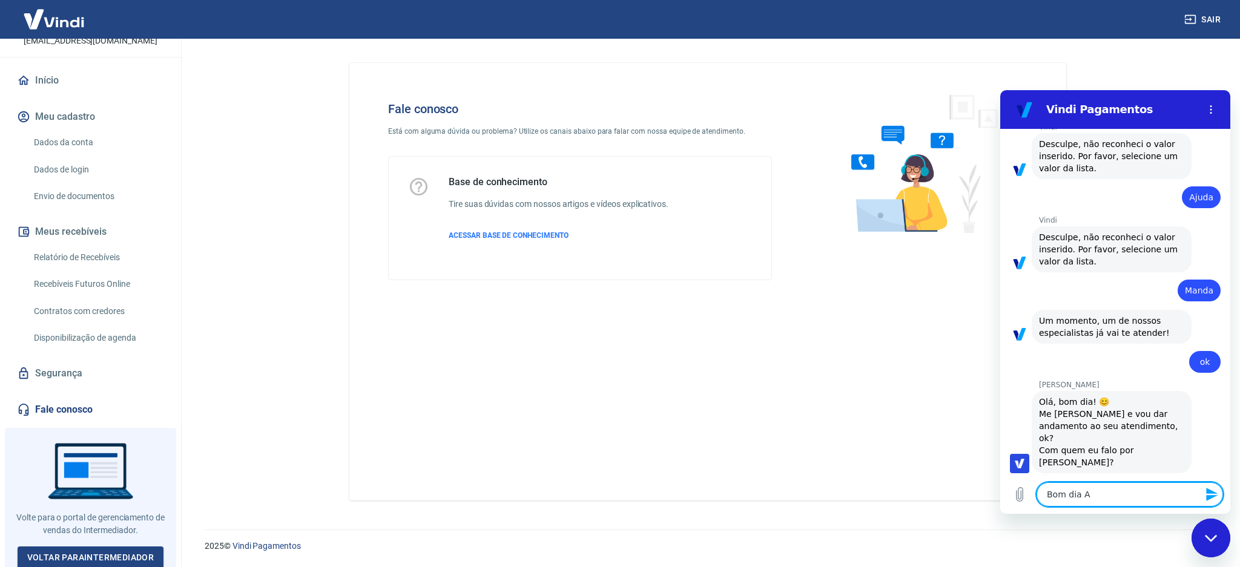
type textarea "x"
type textarea "Bom dia And"
type textarea "x"
type textarea "Bom dia Andr"
type textarea "x"
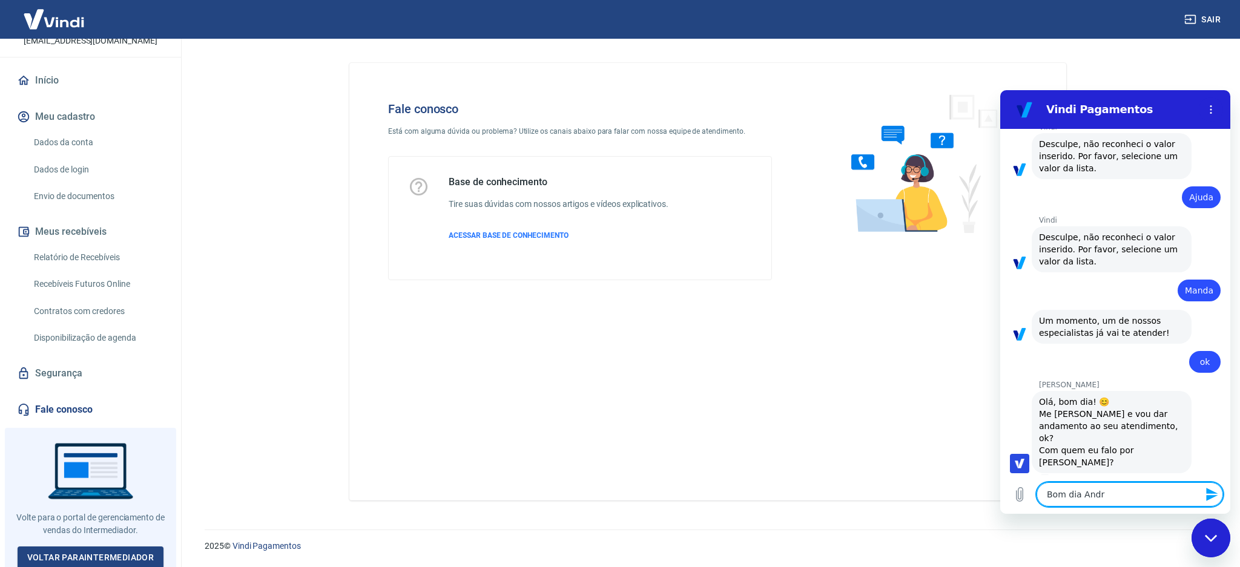
type textarea "Bom dia [PERSON_NAME]"
type textarea "x"
type textarea "Bom dia [PERSON_NAME]"
type textarea "x"
type textarea "Bom dia [PERSON_NAME]"
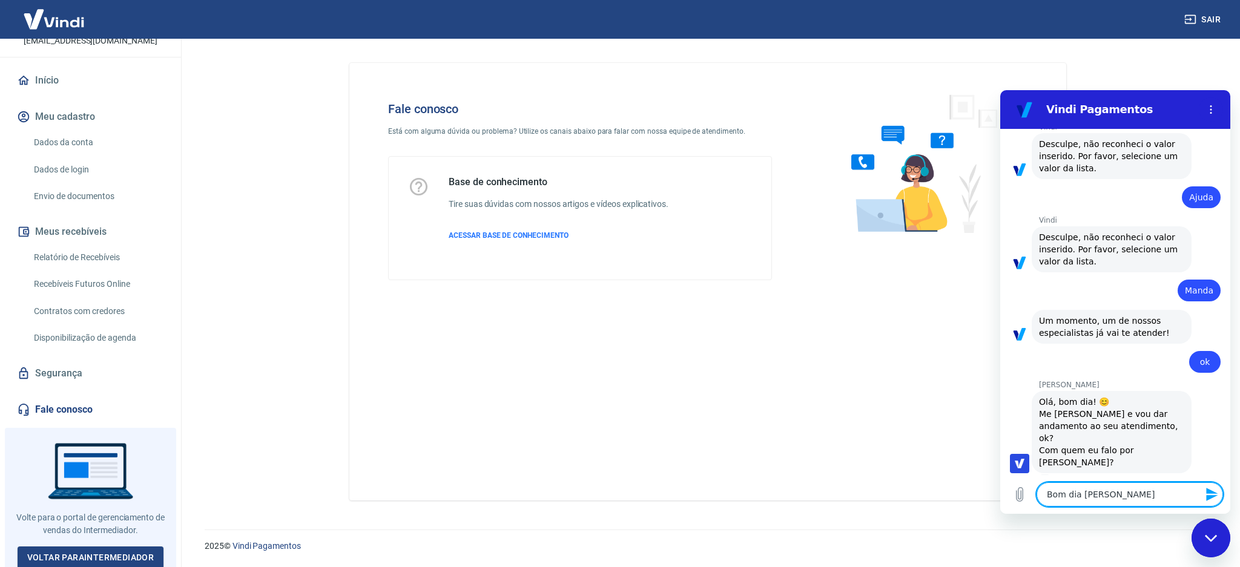
type textarea "x"
type textarea "Bom dia [PERSON_NAME]"
type textarea "x"
type textarea "Bom dia [PERSON_NAME],"
type textarea "x"
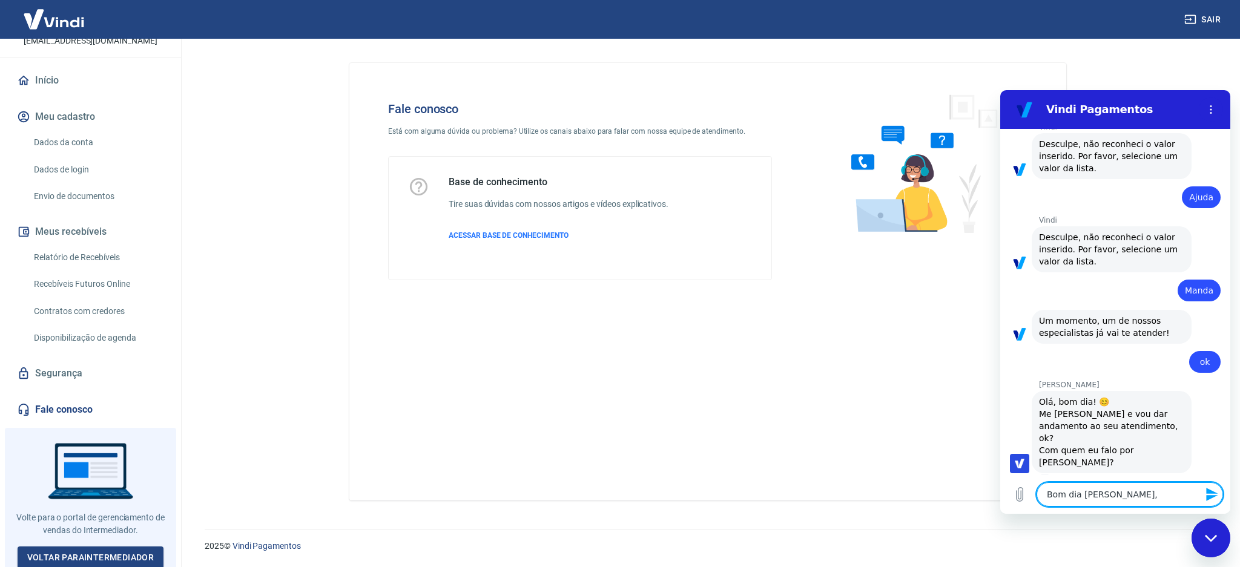
type textarea "Bom dia [PERSON_NAME],"
type textarea "x"
type textarea "Bom dia [PERSON_NAME], s"
type textarea "x"
type textarea "Bom dia [PERSON_NAME], so"
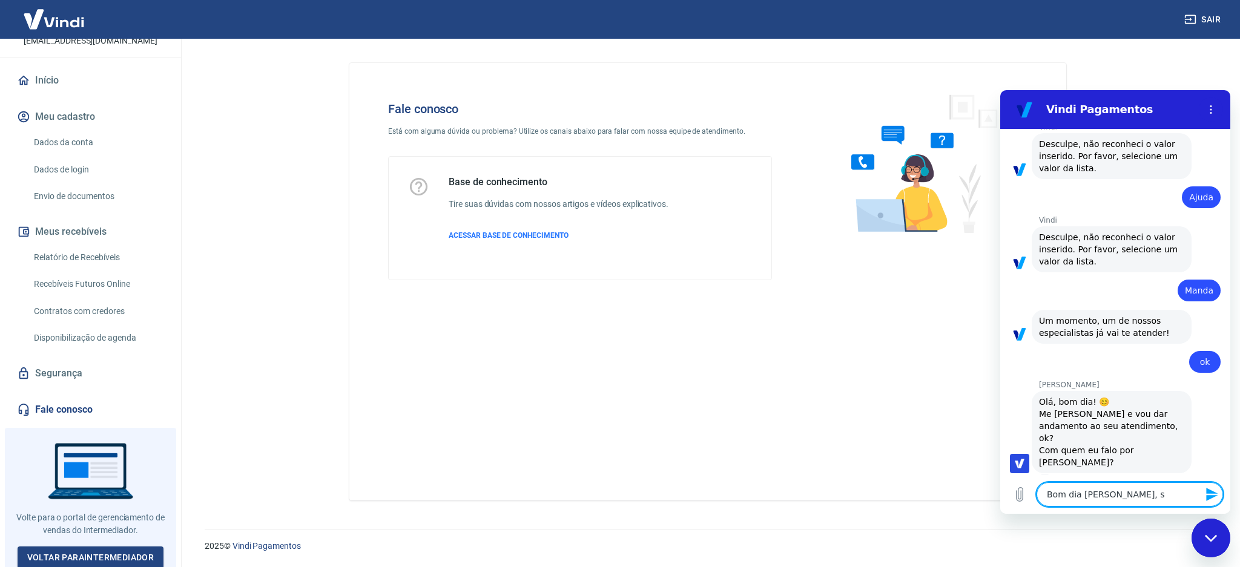
type textarea "x"
type textarea "Bom dia [PERSON_NAME], sou"
type textarea "x"
type textarea "Bom dia [PERSON_NAME], sou"
type textarea "x"
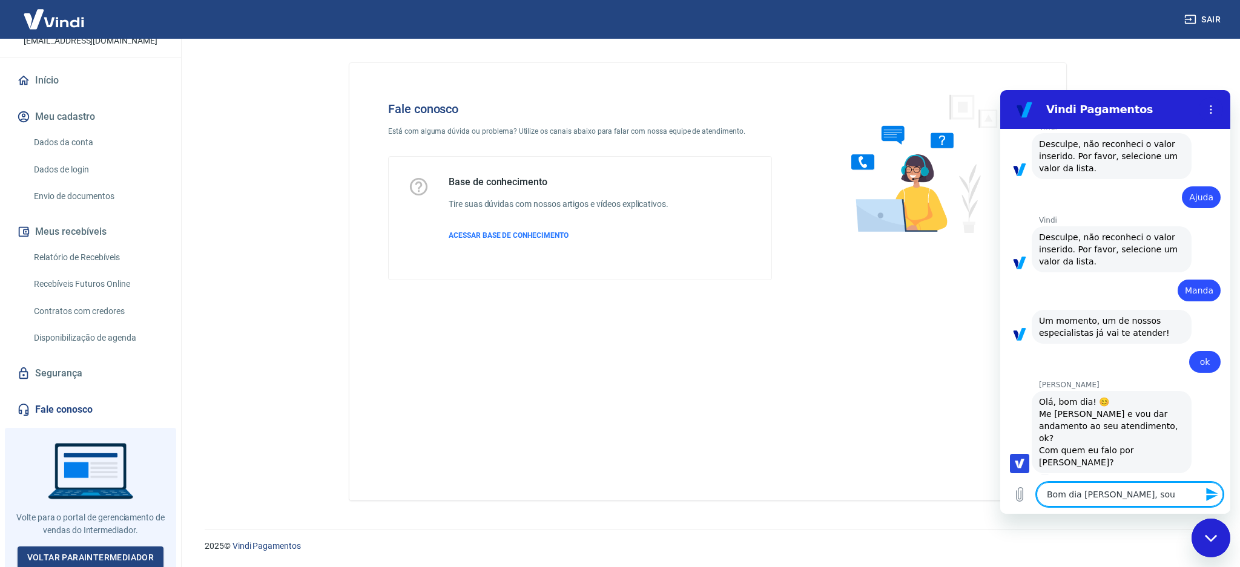
type textarea "Bom dia [PERSON_NAME], sou o"
type textarea "x"
type textarea "Bom dia [PERSON_NAME], sou o"
type textarea "x"
type textarea "Bom dia [PERSON_NAME], sou o L"
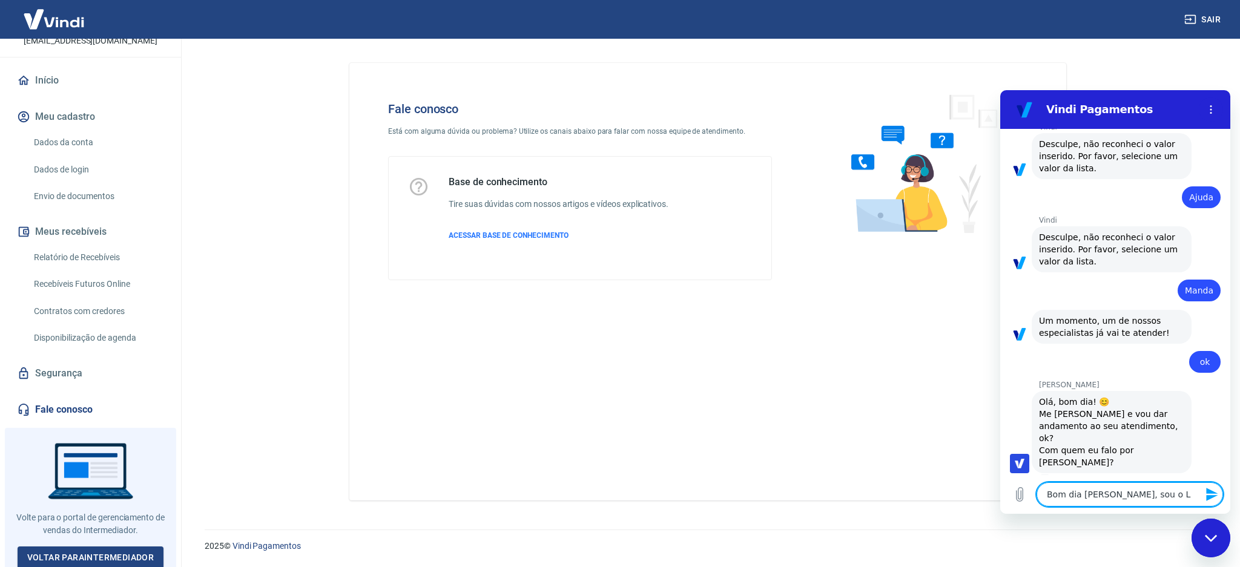
type textarea "x"
type textarea "Bom dia [PERSON_NAME], sou o Le"
type textarea "x"
type textarea "Bom dia [PERSON_NAME], sou o [PERSON_NAME]"
type textarea "x"
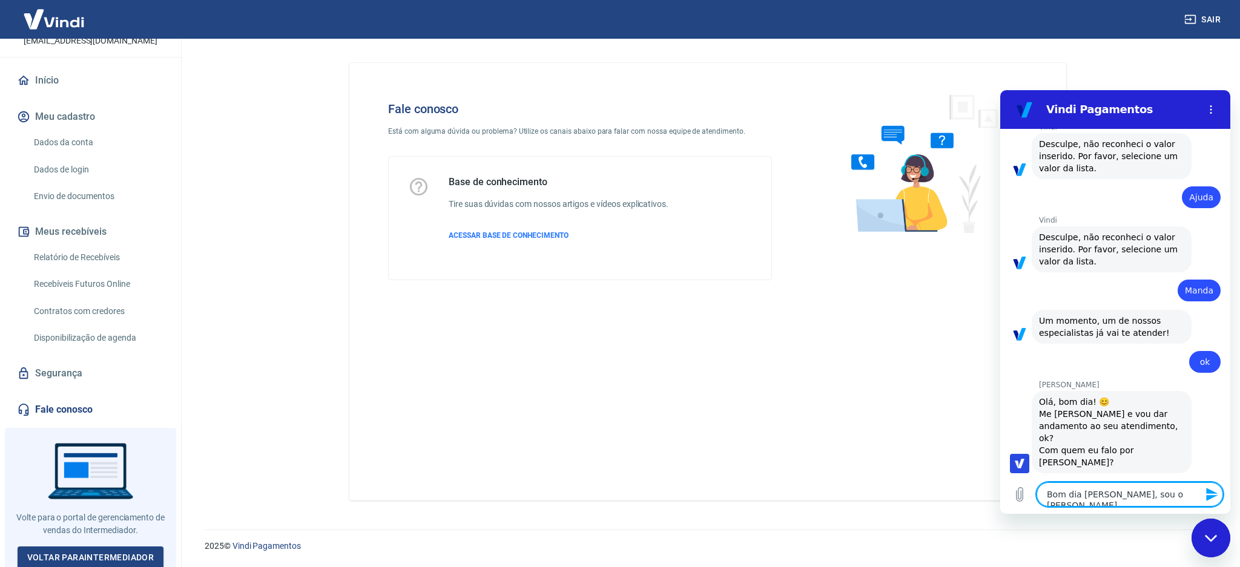
type textarea "Bom dia [PERSON_NAME], sou o Leon"
type textarea "x"
type textarea "Bom dia [PERSON_NAME], sou o Leona"
type textarea "x"
type textarea "Bom dia [PERSON_NAME], sou o Leonar"
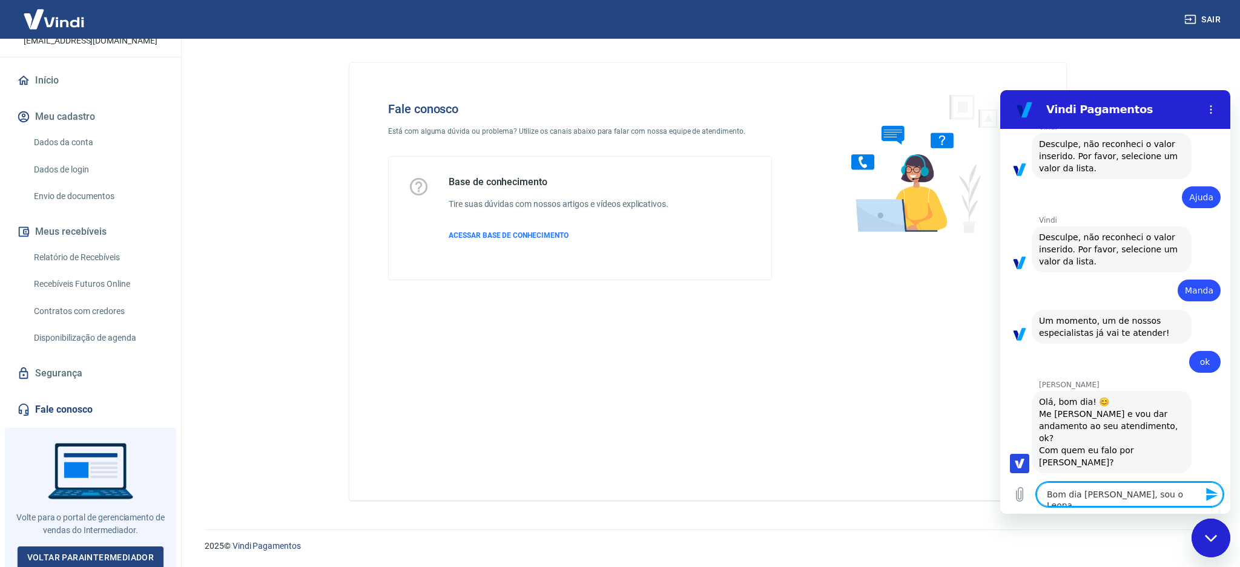
type textarea "x"
type textarea "Bom dia [PERSON_NAME], sou o [PERSON_NAME]"
type textarea "x"
type textarea "Bom dia [PERSON_NAME], sou o [PERSON_NAME]"
type textarea "x"
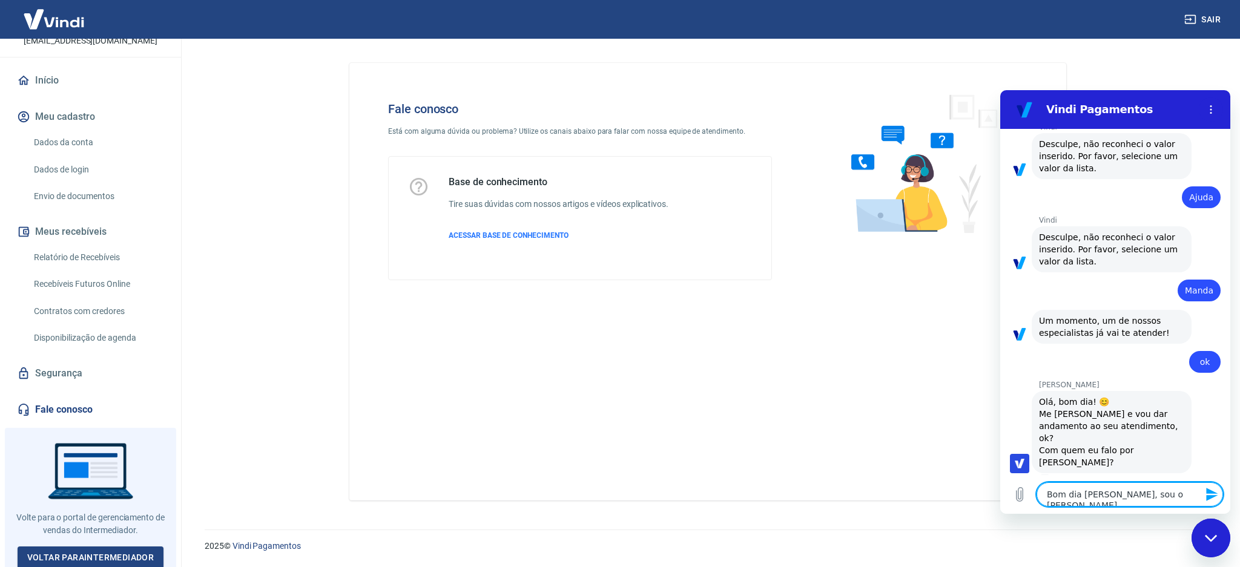
type textarea "Bom dia [PERSON_NAME], sou o [PERSON_NAME]"
type textarea "x"
type textarea "Bom dia [PERSON_NAME], sou o [PERSON_NAME] a"
type textarea "x"
type textarea "Bom dia [PERSON_NAME], sou o [PERSON_NAME]"
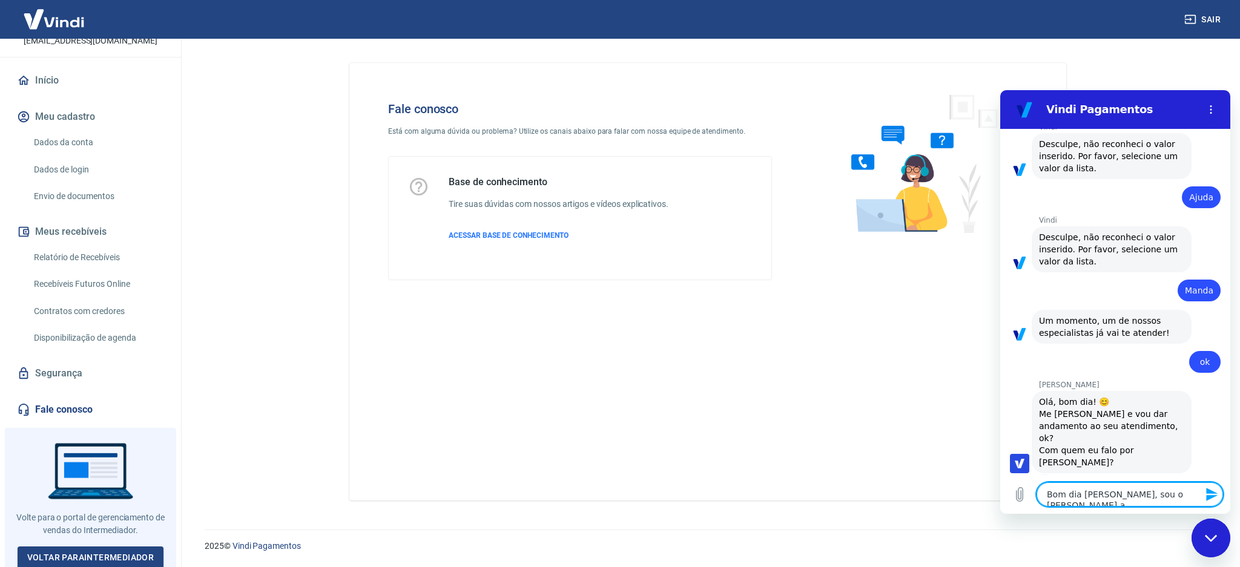
type textarea "x"
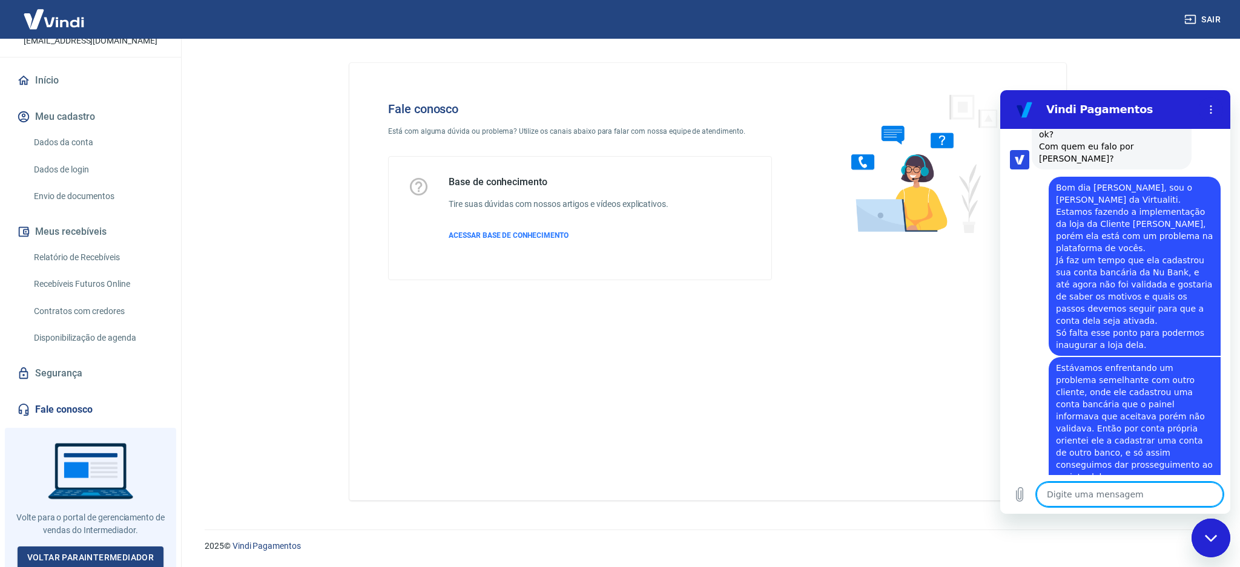
scroll to position [989, 0]
click at [1109, 493] on textarea at bounding box center [1130, 495] width 186 height 24
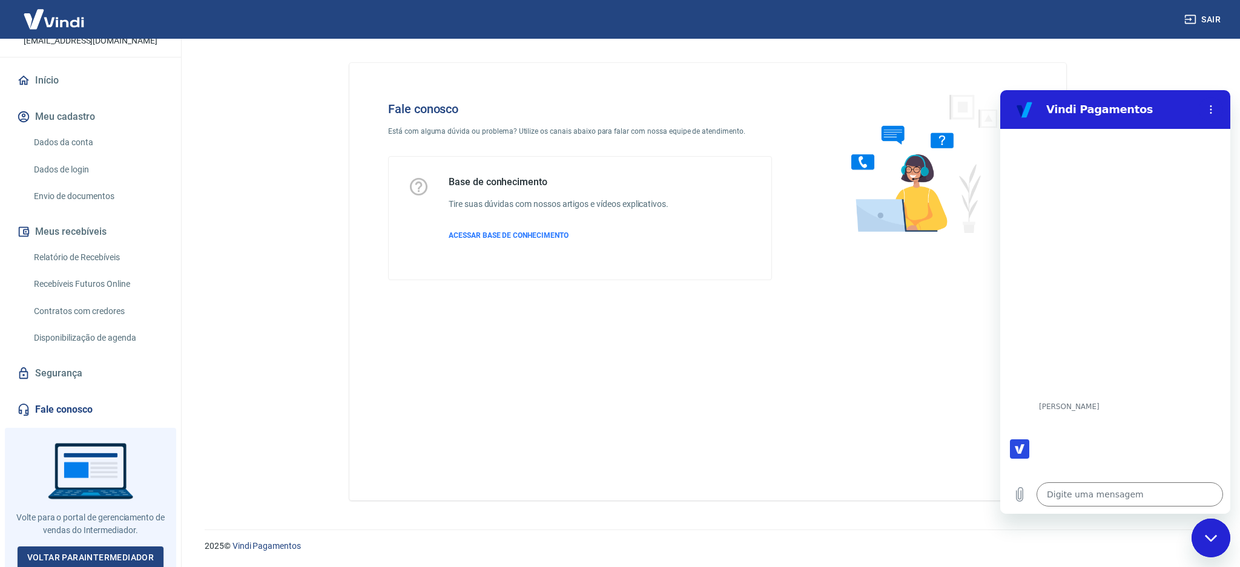
scroll to position [1279, 0]
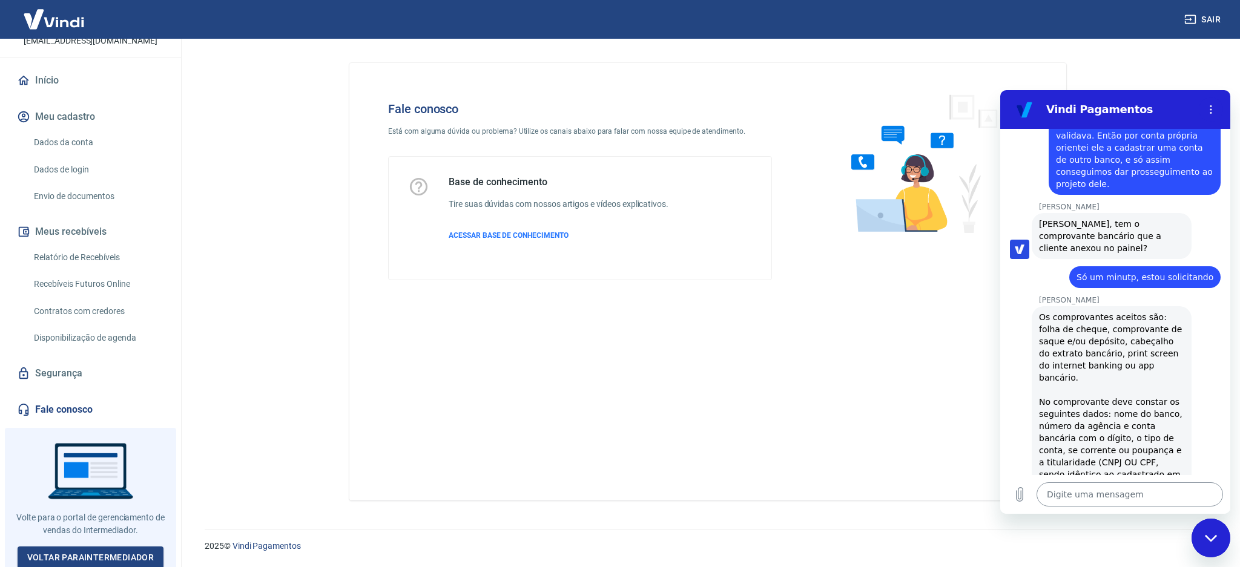
click at [1092, 494] on textarea at bounding box center [1130, 495] width 186 height 24
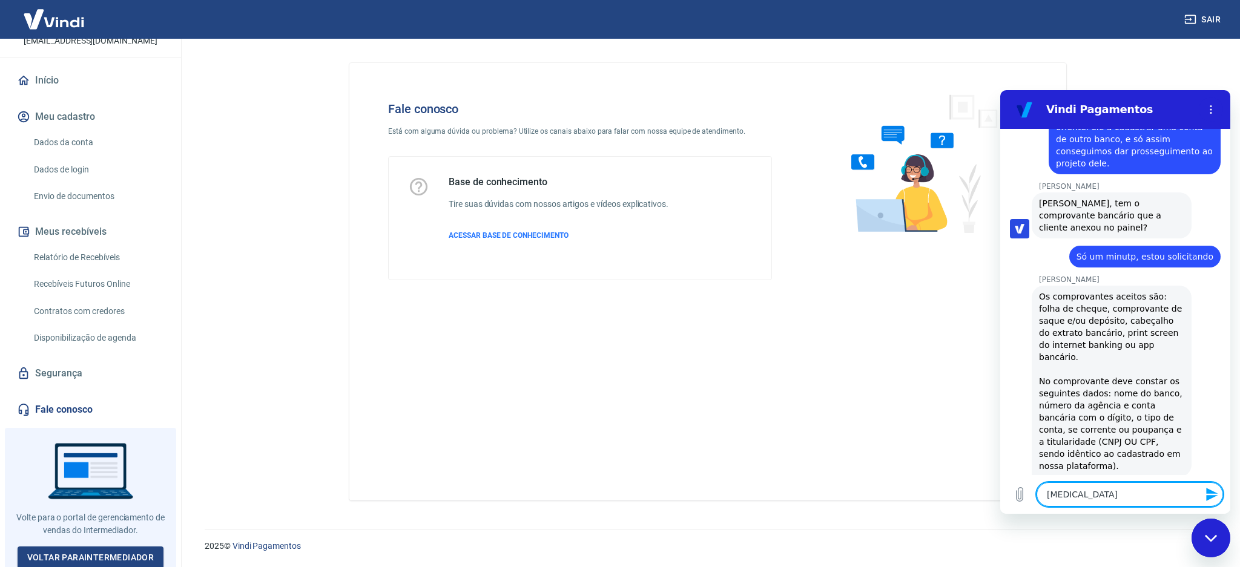
scroll to position [1302, 0]
click at [1137, 491] on textarea "Comprovante de transferencia" at bounding box center [1130, 495] width 186 height 24
click at [1136, 497] on textarea "Comprovante de transferencia" at bounding box center [1130, 495] width 186 height 24
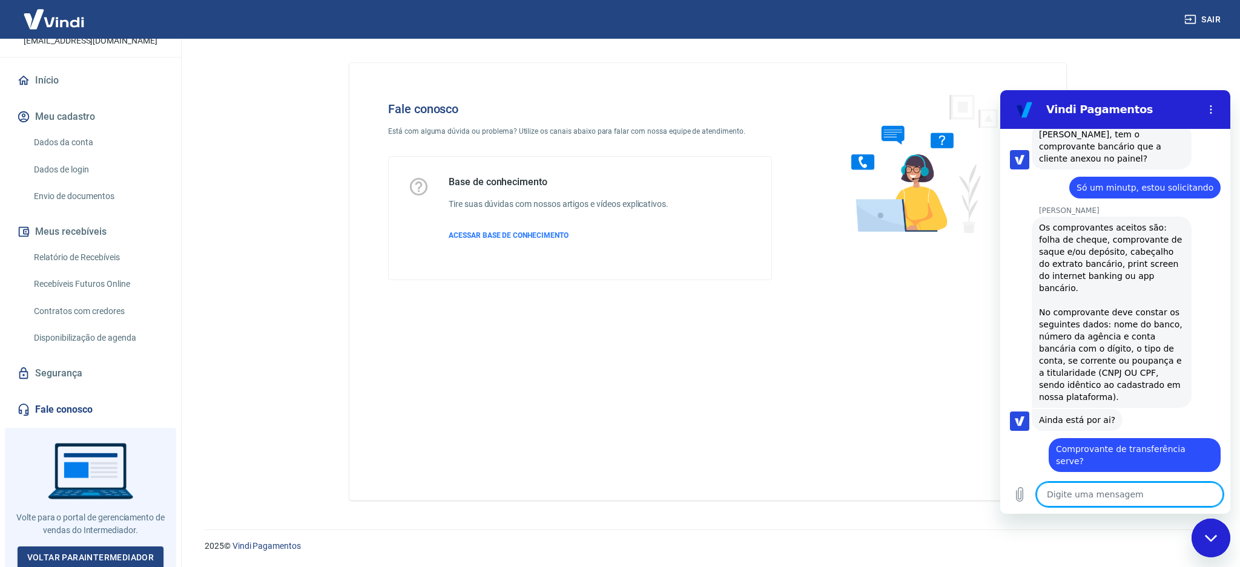
scroll to position [1371, 0]
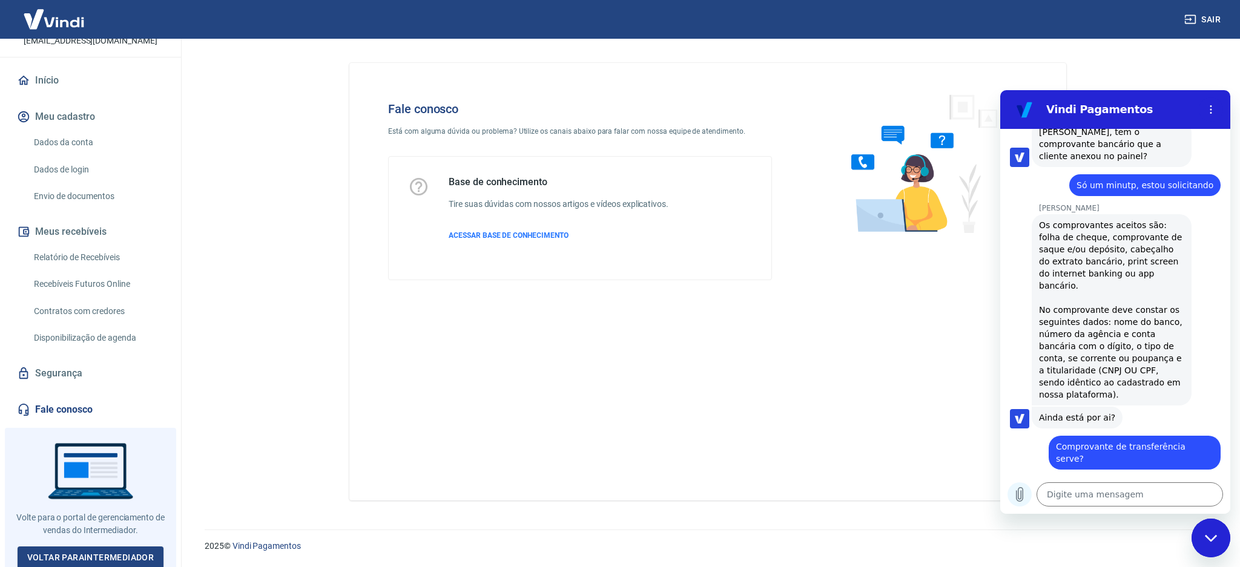
click at [1021, 499] on icon "Carregar arquivo" at bounding box center [1019, 494] width 15 height 15
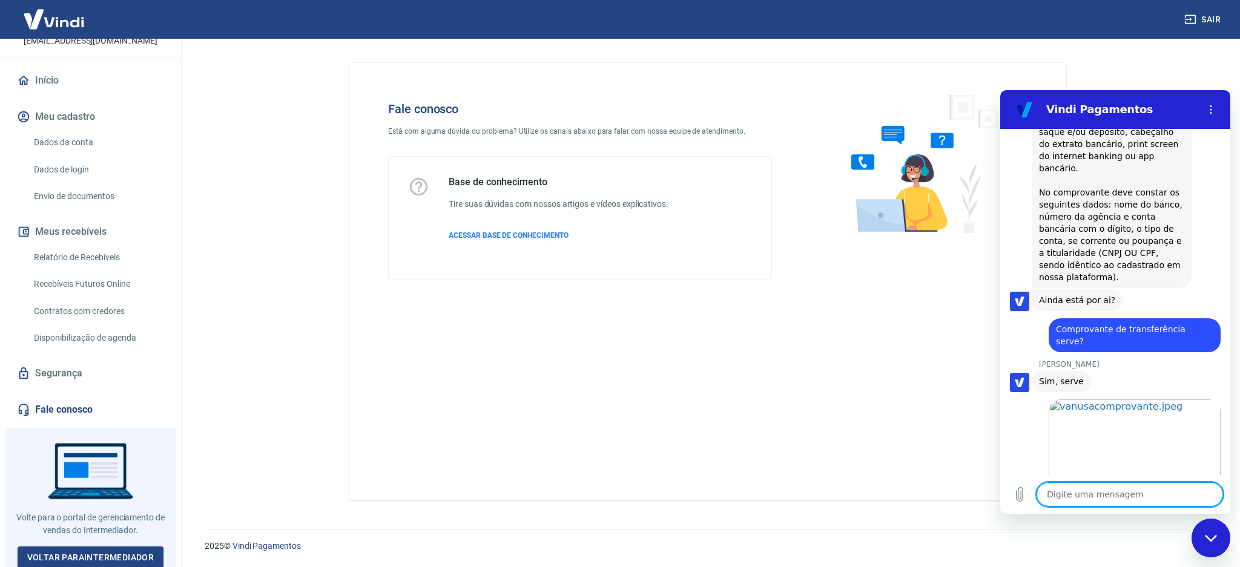
scroll to position [1490, 0]
click at [737, 565] on div "2025 © Vindi Pagamentos" at bounding box center [707, 541] width 1035 height 52
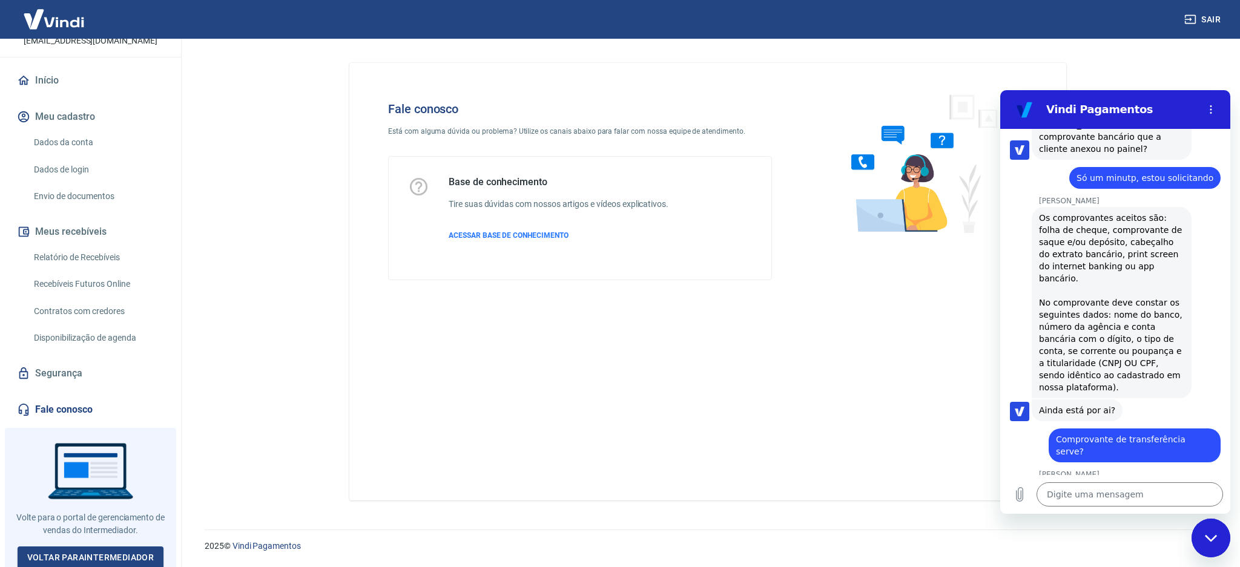
scroll to position [1376, 0]
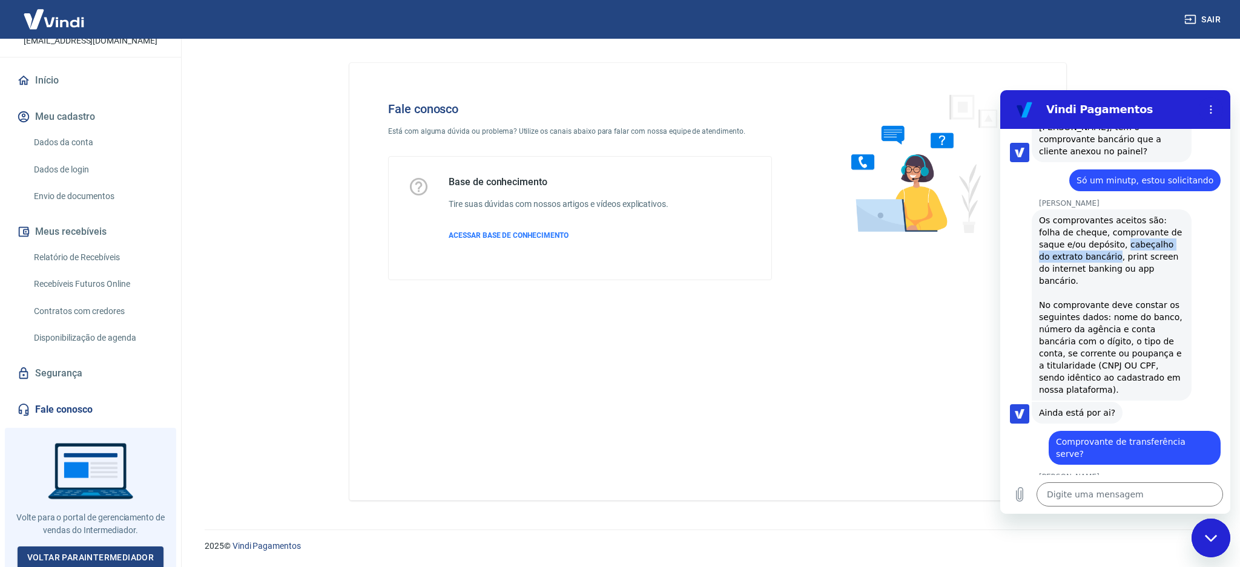
drag, startPoint x: 1095, startPoint y: 217, endPoint x: 1098, endPoint y: 231, distance: 13.7
click at [1098, 231] on div "Os comprovantes aceitos são: folha de cheque, comprovante de saque e/ou depósit…" at bounding box center [1111, 305] width 145 height 182
copy div "cabeçalho do extrato bancário"
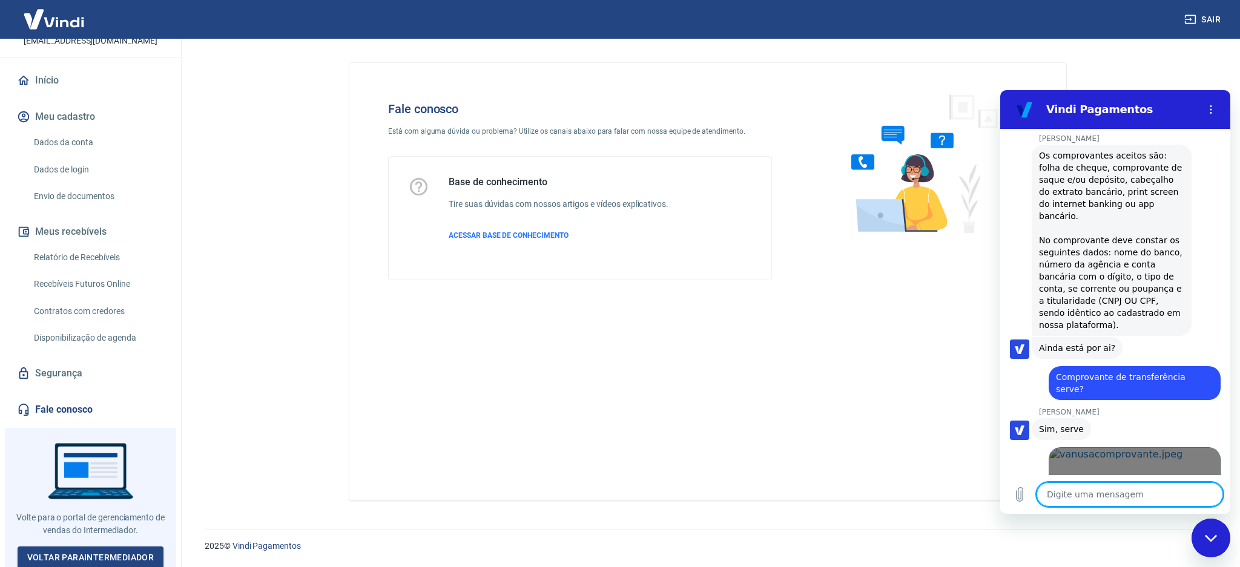
scroll to position [1417, 0]
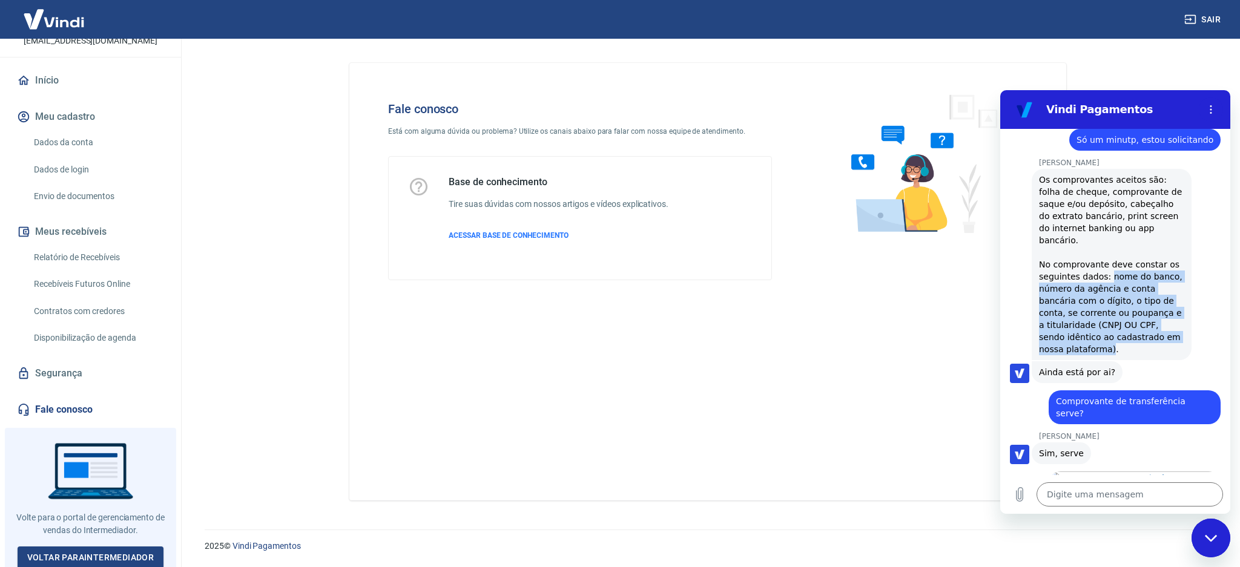
drag, startPoint x: 1105, startPoint y: 239, endPoint x: 1081, endPoint y: 311, distance: 75.8
click at [1081, 311] on div "Os comprovantes aceitos são: folha de cheque, comprovante de saque e/ou depósit…" at bounding box center [1111, 265] width 145 height 182
copy div "nome do banco, número da agência e conta bancária com o dígito, o tipo de conta…"
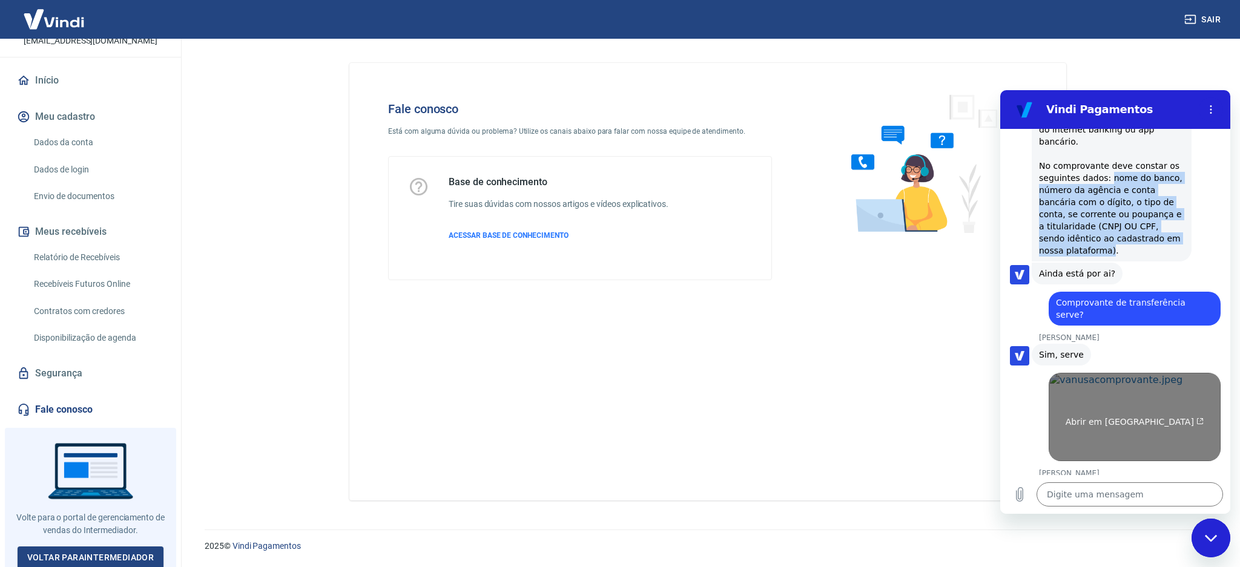
scroll to position [1578, 0]
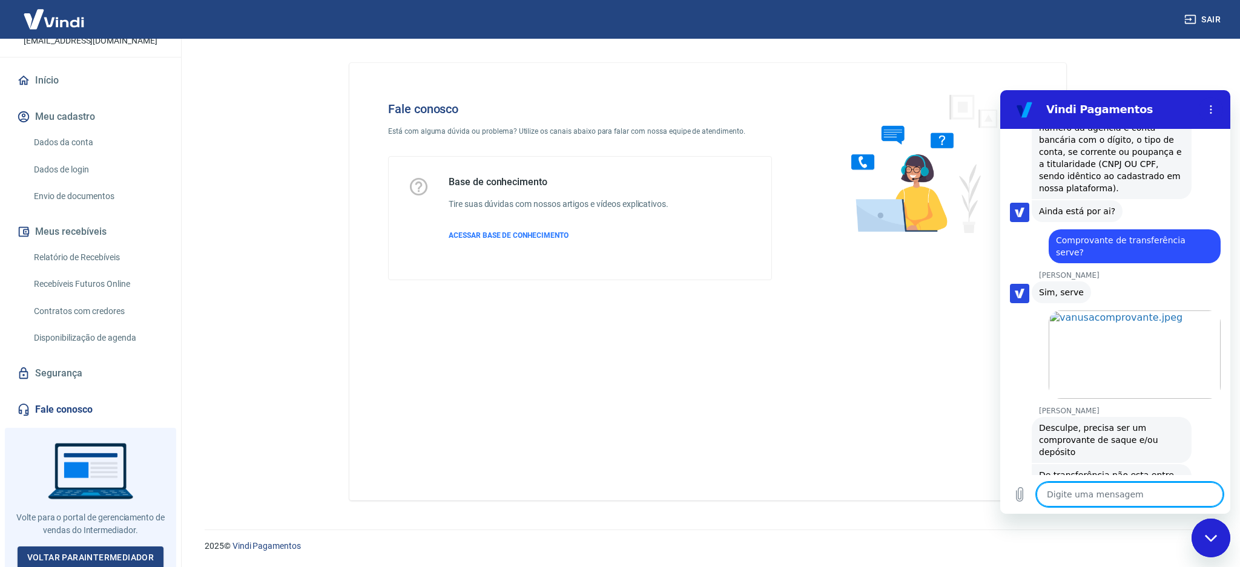
click at [1119, 487] on textarea at bounding box center [1130, 495] width 186 height 24
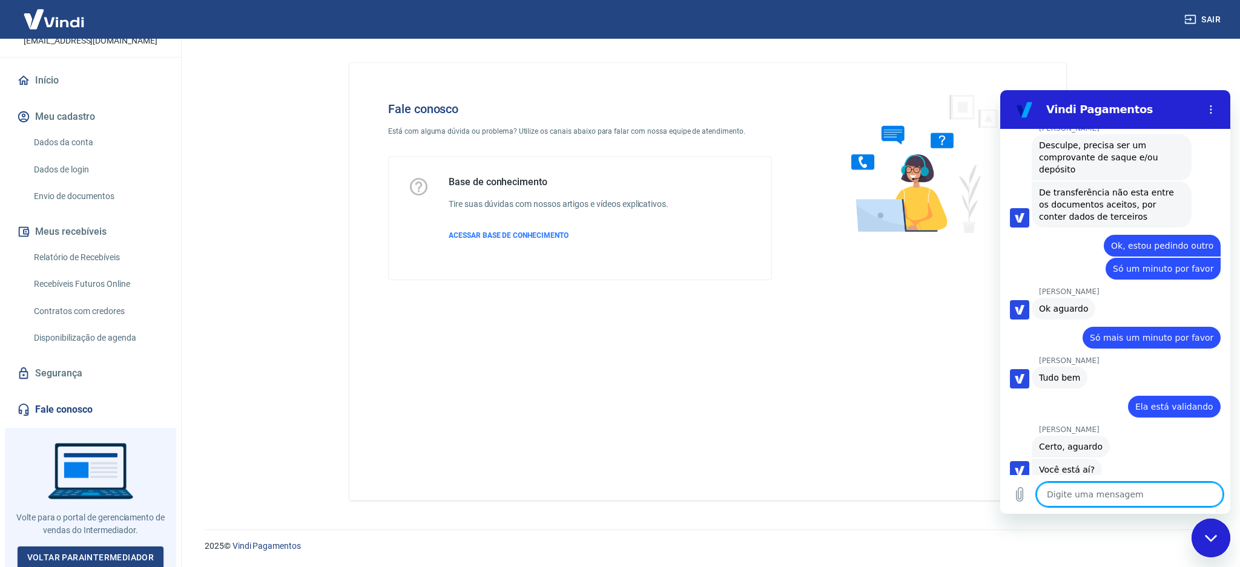
scroll to position [1901, 0]
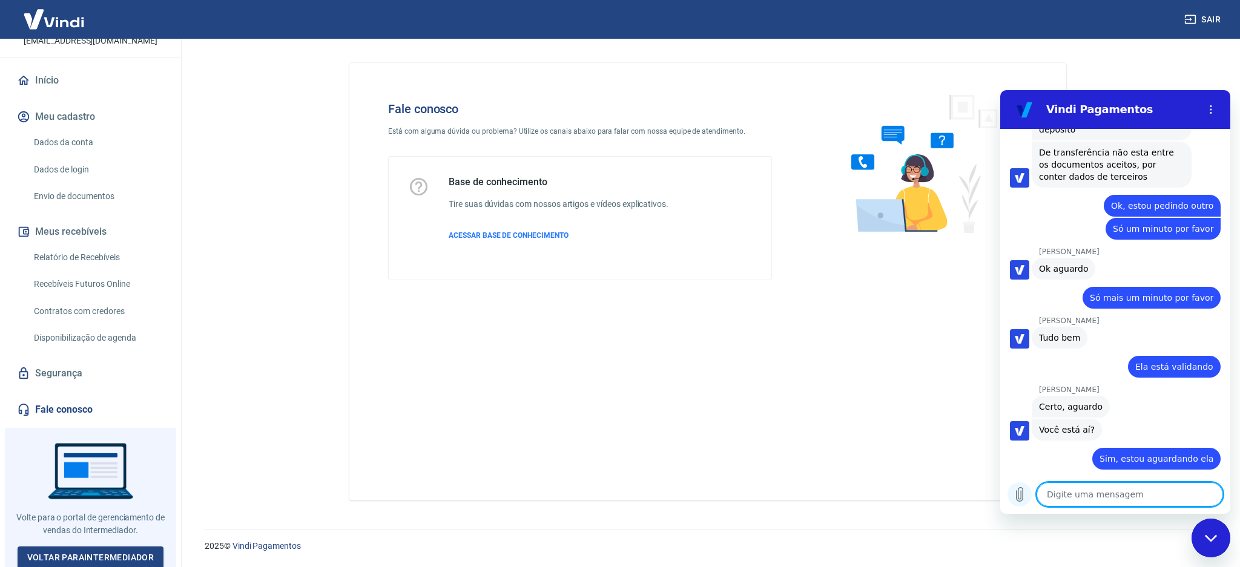
click at [1029, 496] on button "Carregar arquivo" at bounding box center [1020, 495] width 24 height 24
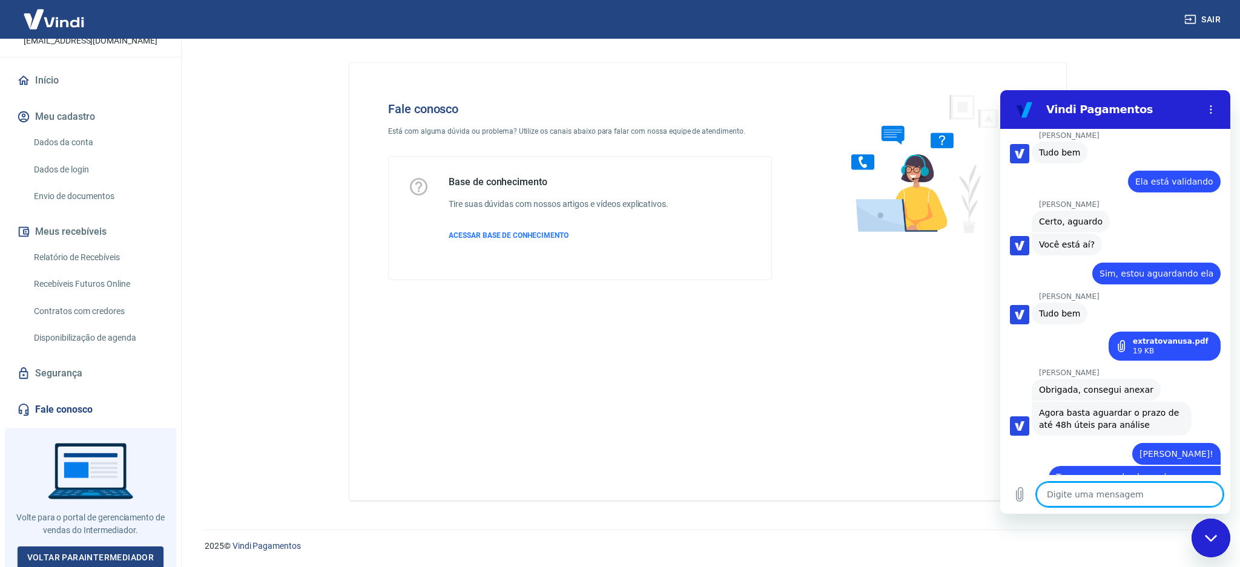
scroll to position [2088, 0]
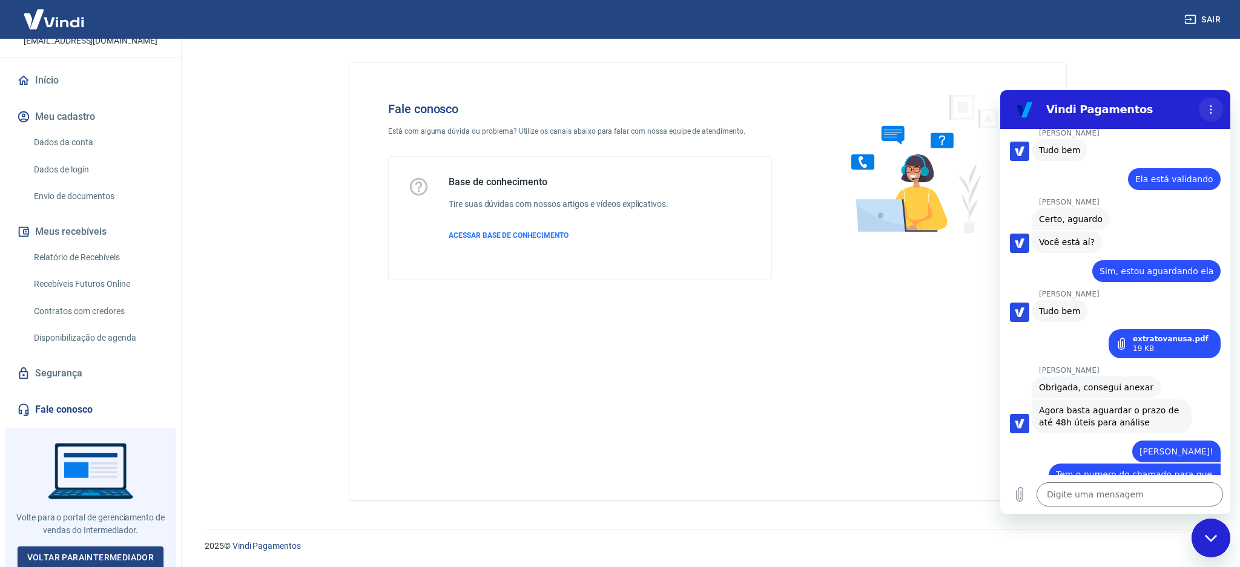
click at [1216, 110] on button "Menu de opções" at bounding box center [1211, 109] width 24 height 24
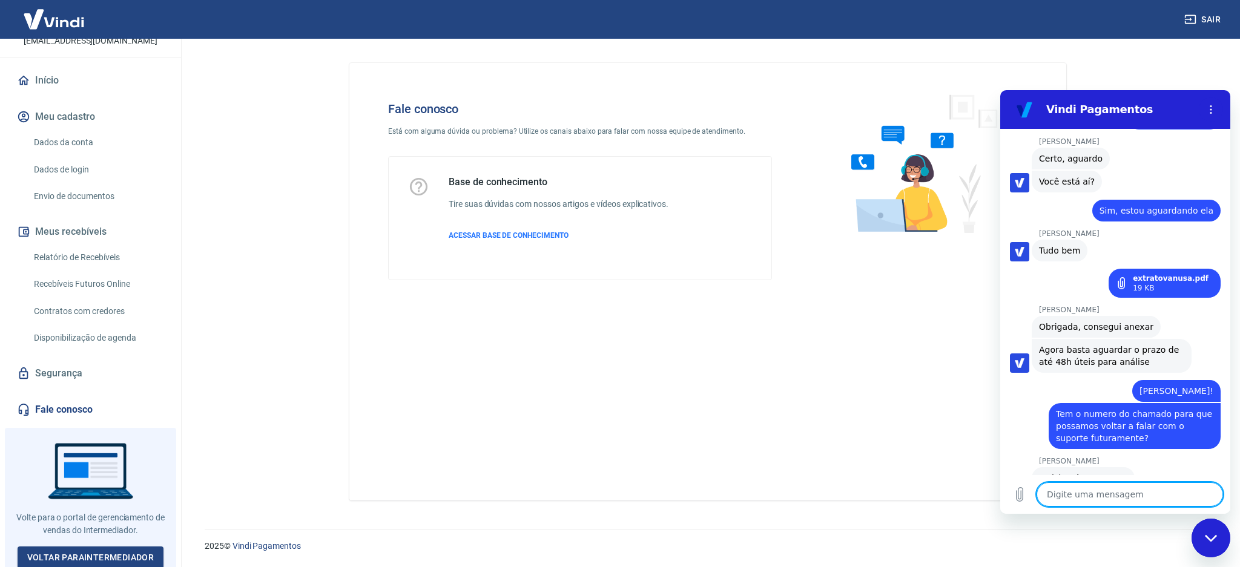
scroll to position [2151, 0]
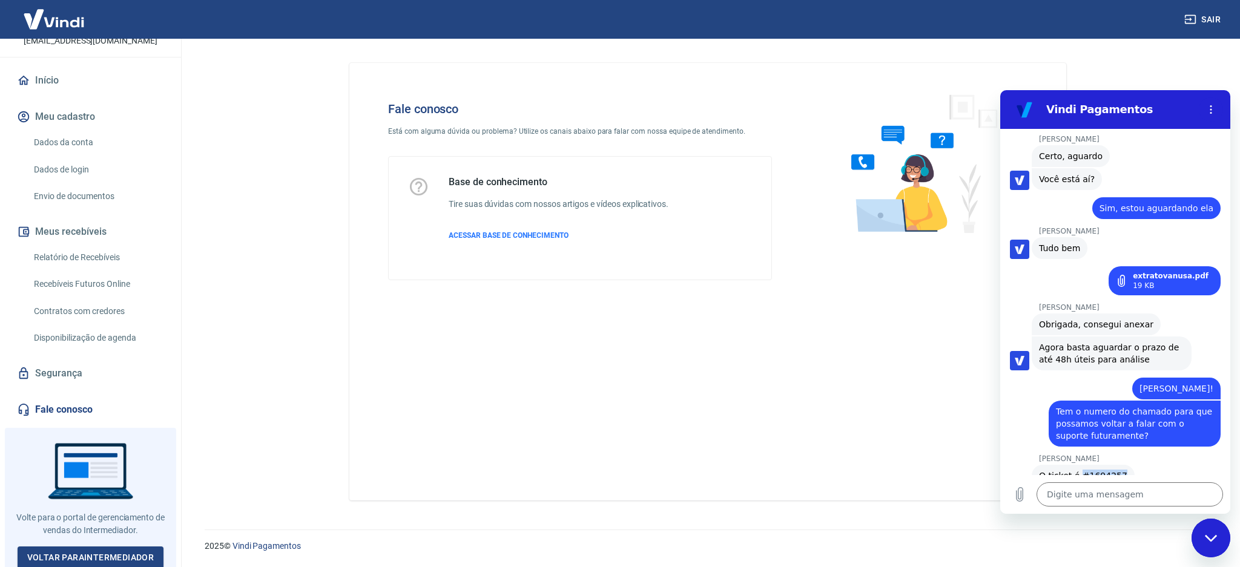
drag, startPoint x: 1078, startPoint y: 426, endPoint x: 1115, endPoint y: 428, distance: 37.0
click at [1115, 465] on div "[PERSON_NAME] diz: O ticket é #1694257" at bounding box center [1083, 476] width 103 height 22
copy span "#1694257"
click at [1108, 478] on div "Digite uma mensagem x" at bounding box center [1115, 494] width 230 height 39
click at [1122, 488] on textarea at bounding box center [1130, 495] width 186 height 24
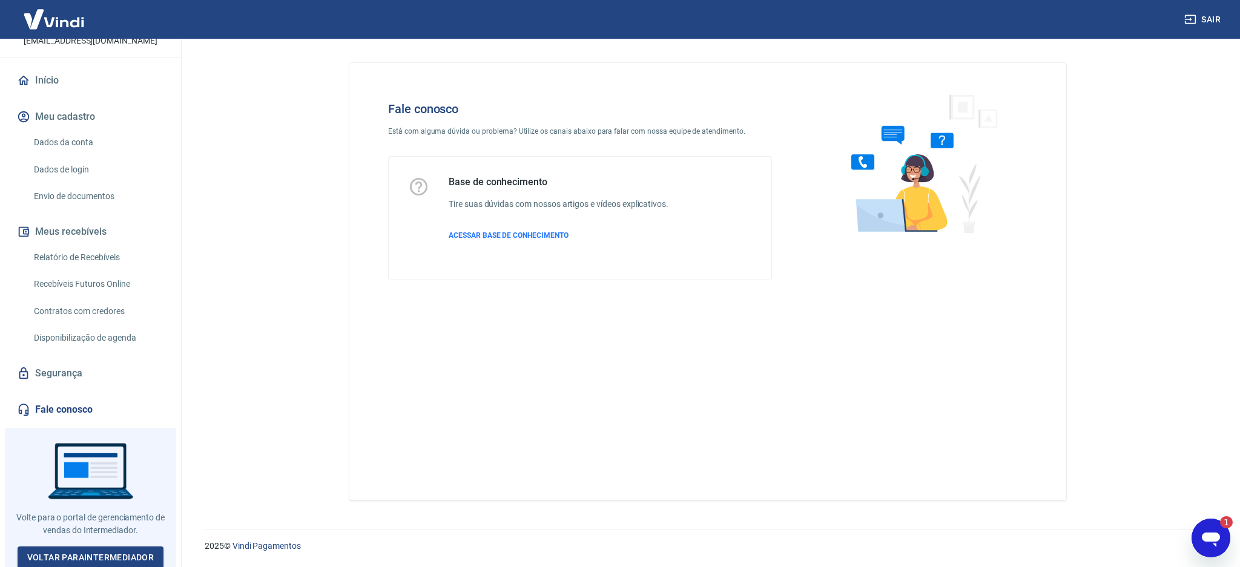
scroll to position [0, 0]
click at [1211, 532] on icon "Abrir janela de mensagens, 2 mensagens não lidas" at bounding box center [1211, 538] width 22 height 22
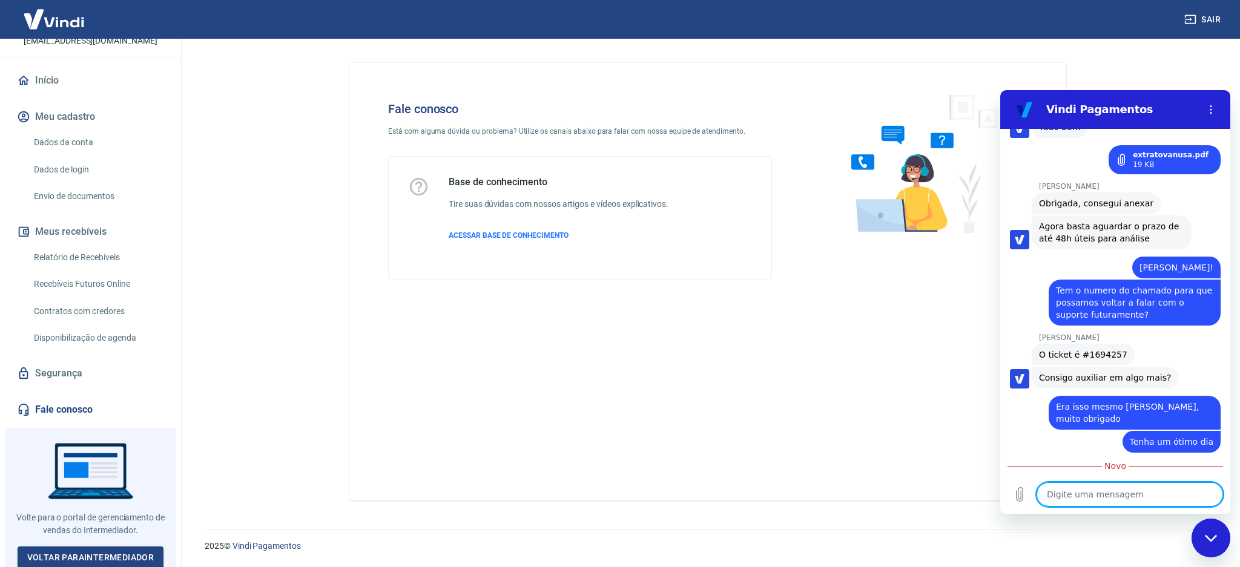
scroll to position [2322, 0]
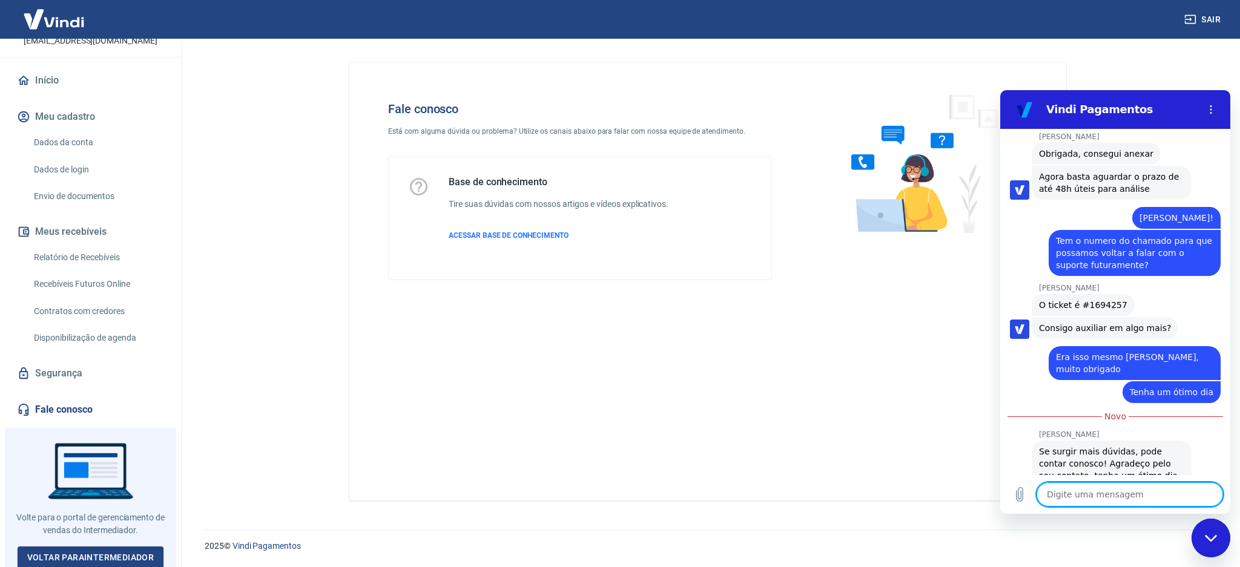
click at [1115, 490] on textarea at bounding box center [1130, 495] width 186 height 24
